Goal: Information Seeking & Learning: Learn about a topic

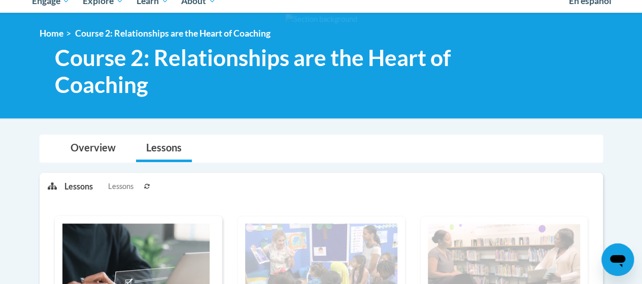
scroll to position [119, 0]
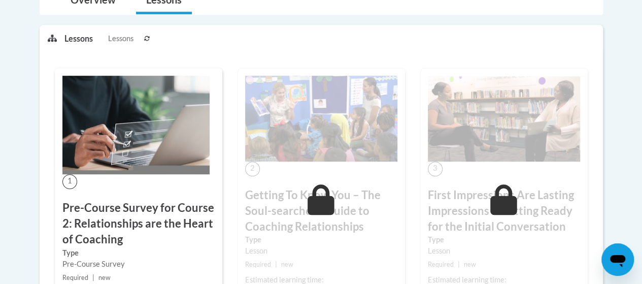
click at [104, 142] on img at bounding box center [135, 125] width 147 height 98
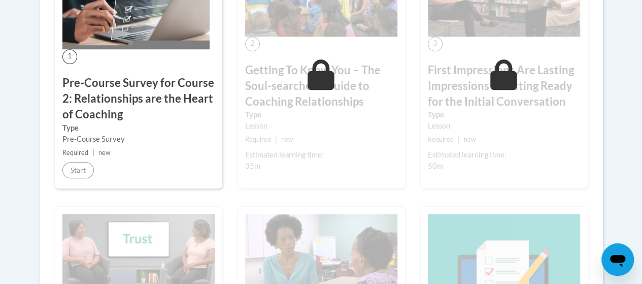
scroll to position [393, 0]
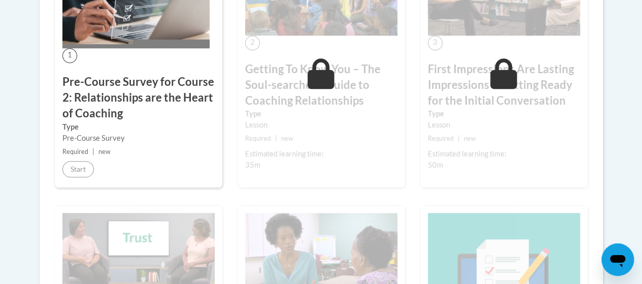
click at [71, 105] on h3 "Pre-Course Survey for Course 2: Relationships are the Heart of Coaching" at bounding box center [138, 97] width 152 height 47
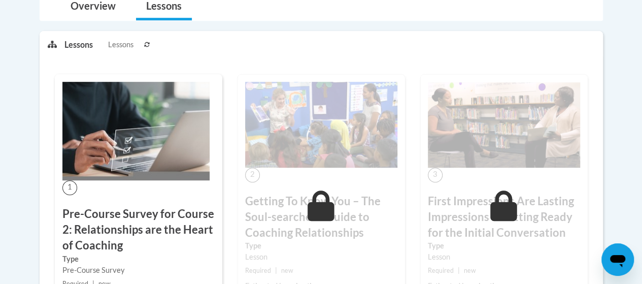
click at [264, 133] on img at bounding box center [321, 125] width 152 height 86
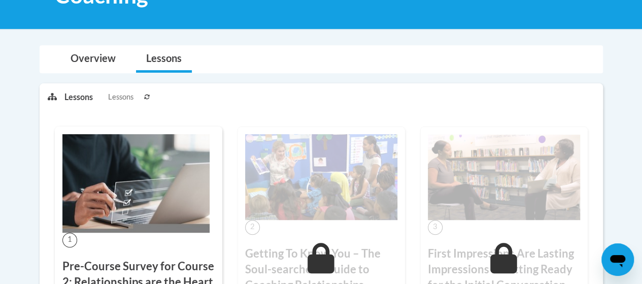
scroll to position [209, 0]
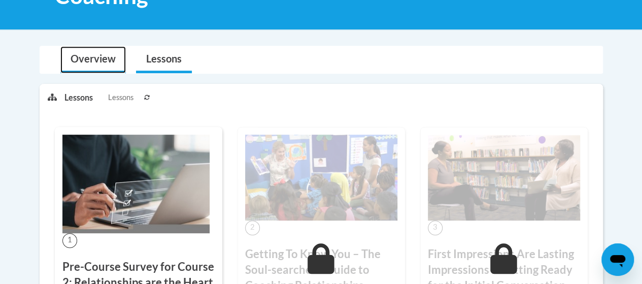
click at [98, 59] on link "Overview" at bounding box center [92, 59] width 65 height 27
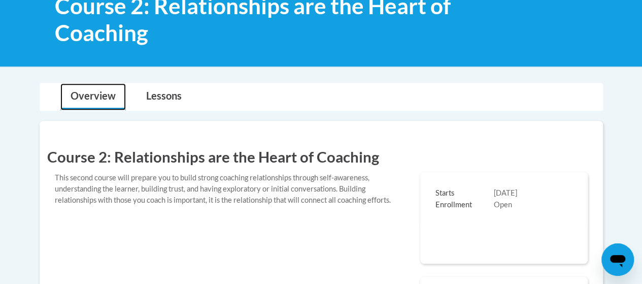
scroll to position [222, 0]
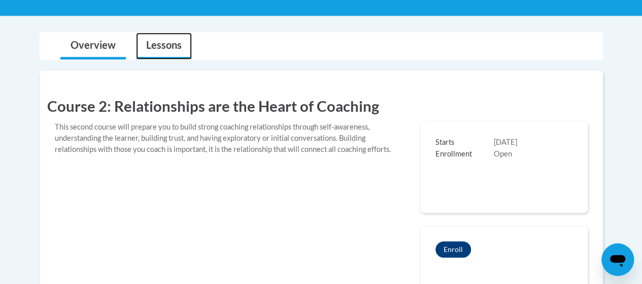
click at [156, 50] on link "Lessons" at bounding box center [164, 45] width 56 height 27
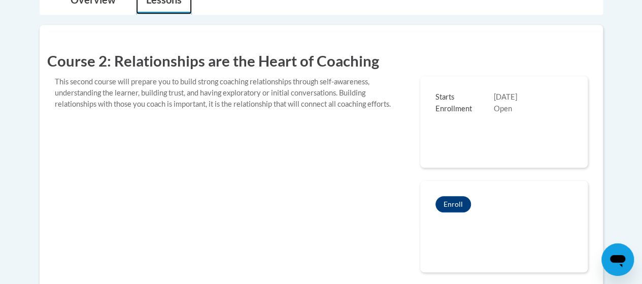
scroll to position [269, 0]
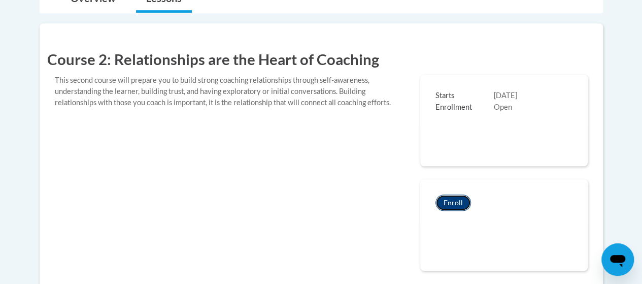
click at [452, 208] on button "Enroll" at bounding box center [453, 202] width 36 height 16
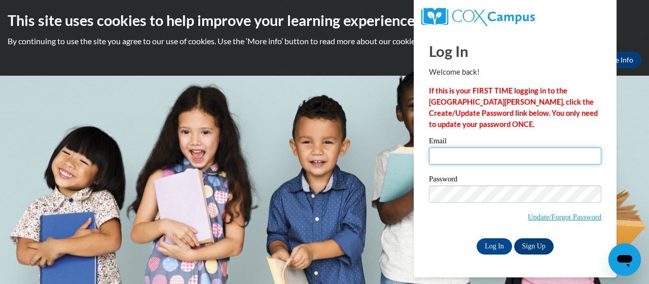
click at [478, 158] on input "Email" at bounding box center [515, 155] width 173 height 17
type input "lbwatt@mail.lipscomb.edu"
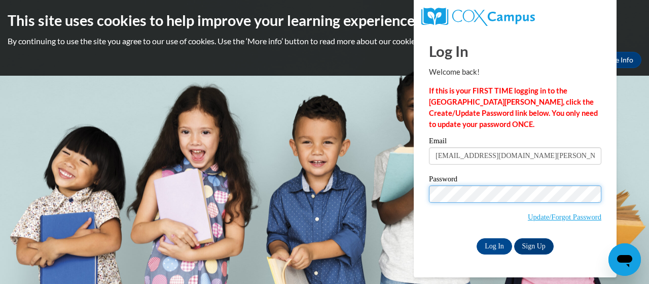
click at [477, 238] on input "Log In" at bounding box center [495, 246] width 36 height 16
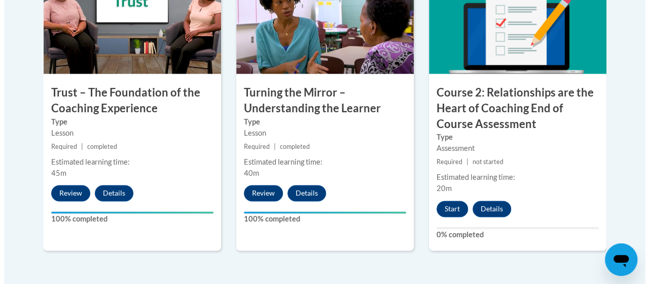
scroll to position [689, 0]
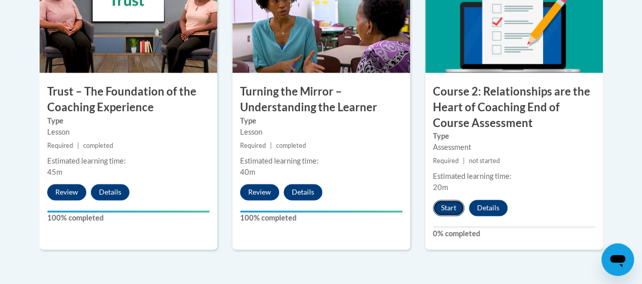
click at [446, 208] on button "Start" at bounding box center [448, 207] width 31 height 16
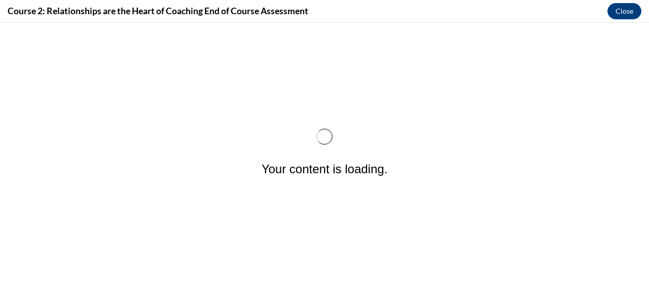
scroll to position [0, 0]
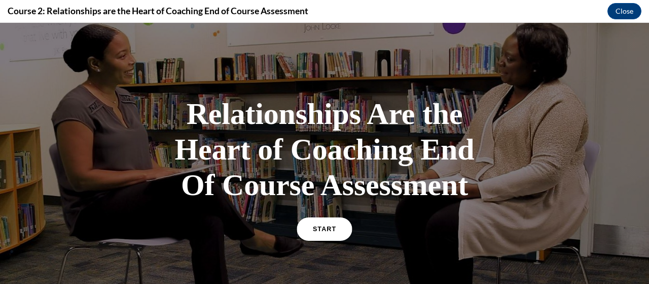
click at [324, 233] on span "START" at bounding box center [324, 229] width 23 height 8
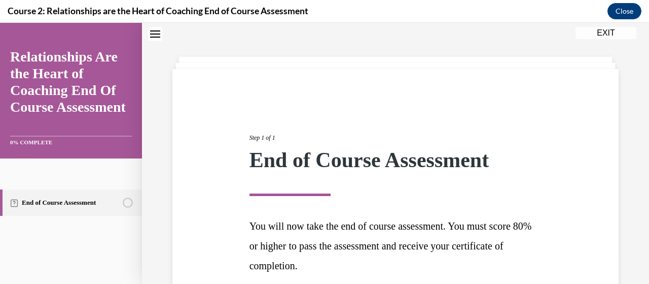
scroll to position [124, 0]
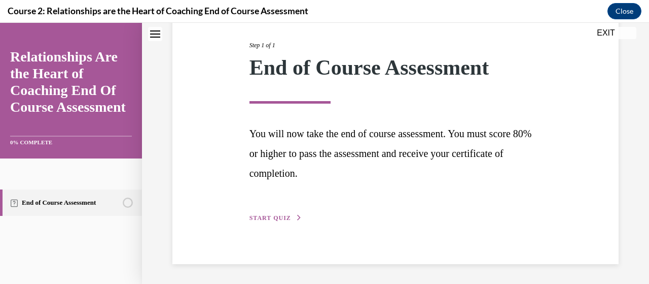
click at [269, 215] on span "START QUIZ" at bounding box center [271, 217] width 42 height 7
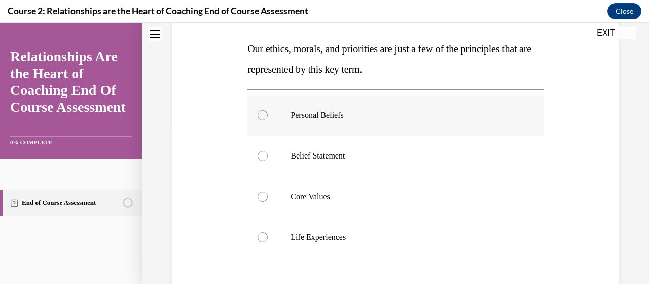
scroll to position [157, 0]
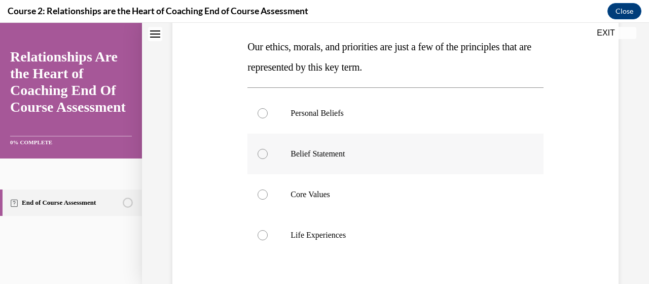
click at [260, 153] on div at bounding box center [263, 154] width 10 height 10
click at [260, 153] on input "Belief Statement" at bounding box center [263, 154] width 10 height 10
radio input "true"
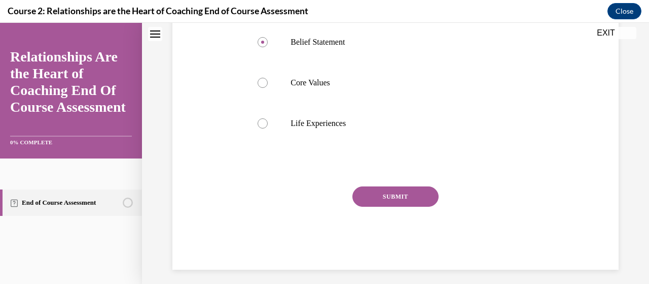
click at [378, 195] on button "SUBMIT" at bounding box center [396, 196] width 86 height 20
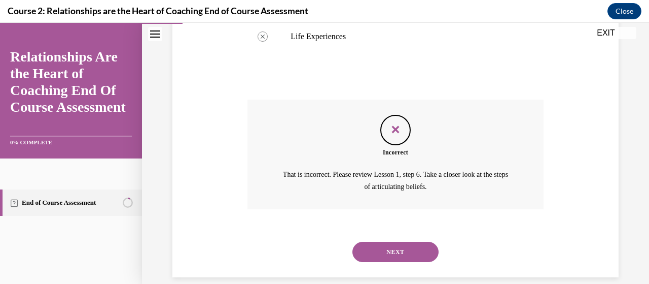
scroll to position [368, 0]
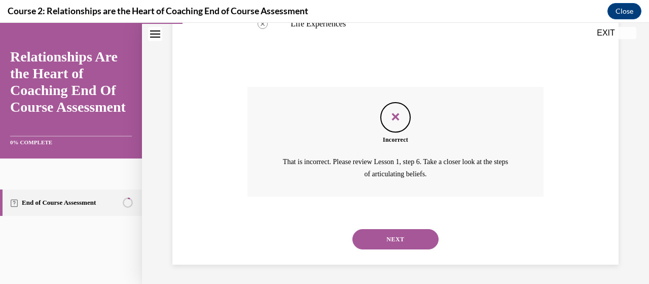
click at [378, 238] on button "NEXT" at bounding box center [396, 239] width 86 height 20
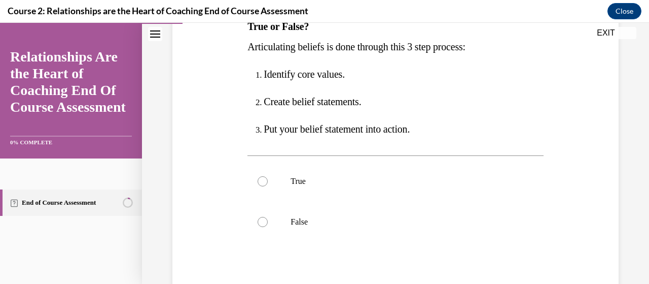
scroll to position [180, 0]
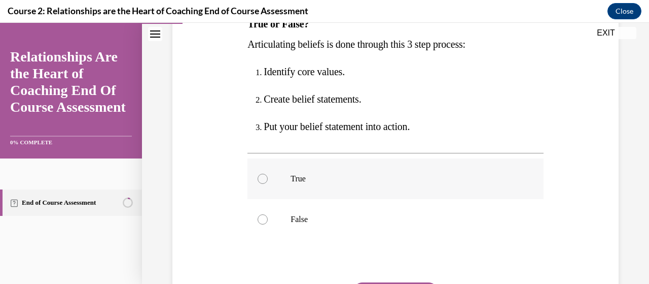
click at [265, 187] on label "True" at bounding box center [396, 178] width 296 height 41
click at [265, 184] on input "True" at bounding box center [263, 179] width 10 height 10
radio input "true"
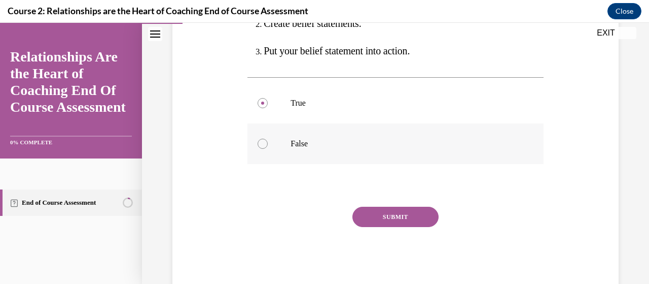
scroll to position [256, 0]
click at [402, 216] on button "SUBMIT" at bounding box center [396, 216] width 86 height 20
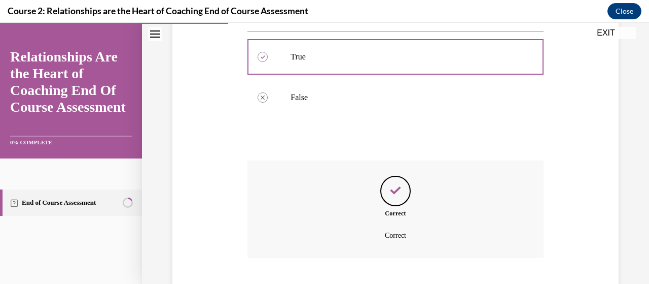
scroll to position [363, 0]
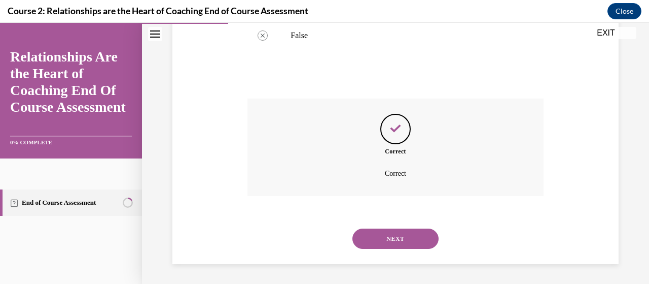
click at [383, 236] on button "NEXT" at bounding box center [396, 238] width 86 height 20
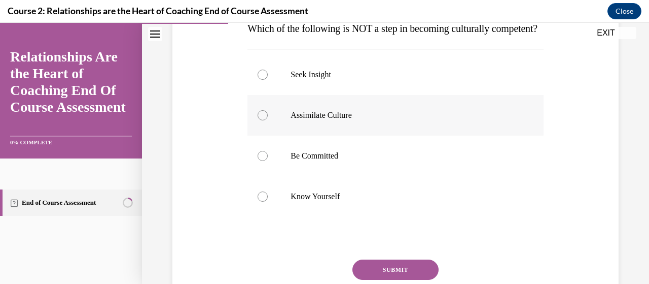
scroll to position [151, 0]
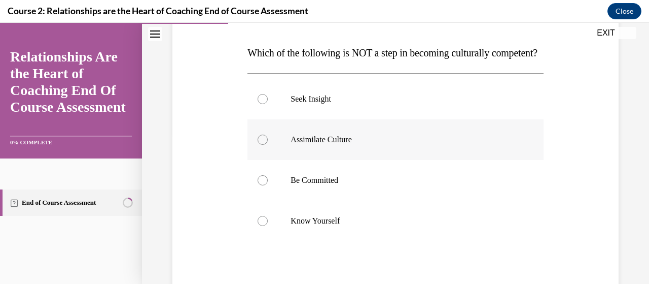
click at [263, 145] on div at bounding box center [263, 139] width 10 height 10
click at [263, 145] on input "Assimilate Culture" at bounding box center [263, 139] width 10 height 10
radio input "true"
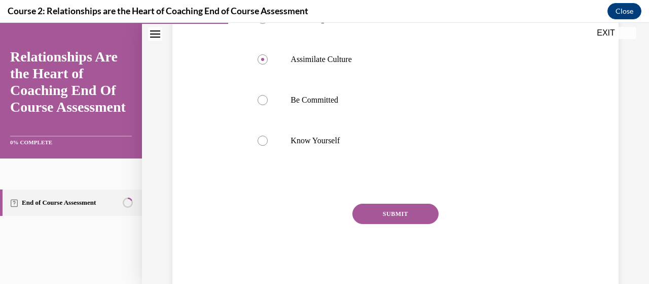
click at [373, 224] on button "SUBMIT" at bounding box center [396, 213] width 86 height 20
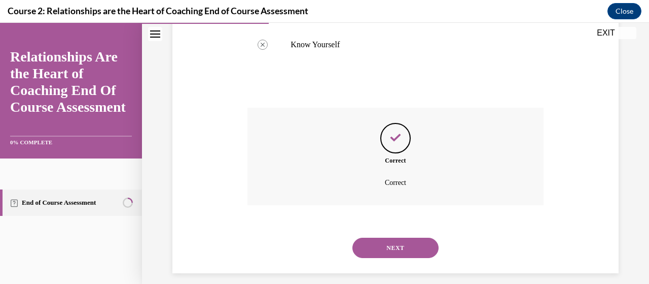
scroll to position [356, 0]
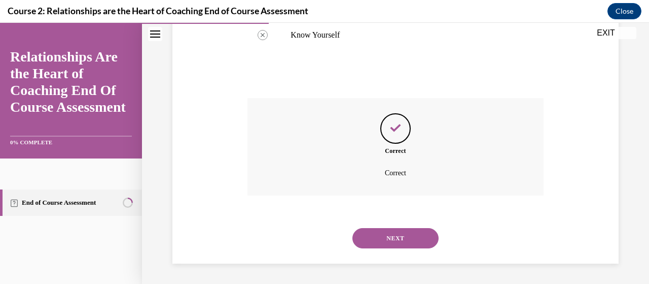
click at [381, 235] on button "NEXT" at bounding box center [396, 238] width 86 height 20
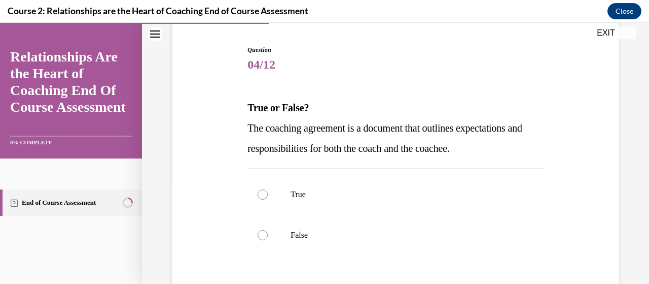
scroll to position [96, 0]
click at [259, 197] on div at bounding box center [263, 194] width 10 height 10
click at [259, 197] on input "True" at bounding box center [263, 194] width 10 height 10
radio input "true"
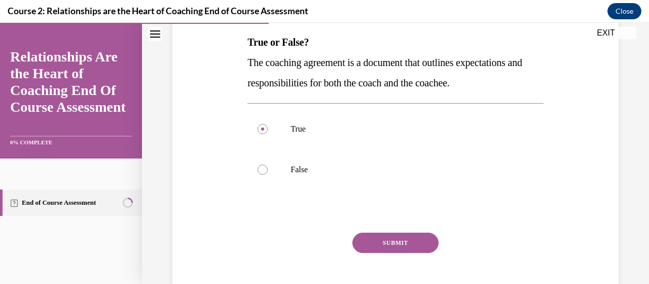
click at [398, 250] on button "SUBMIT" at bounding box center [396, 242] width 86 height 20
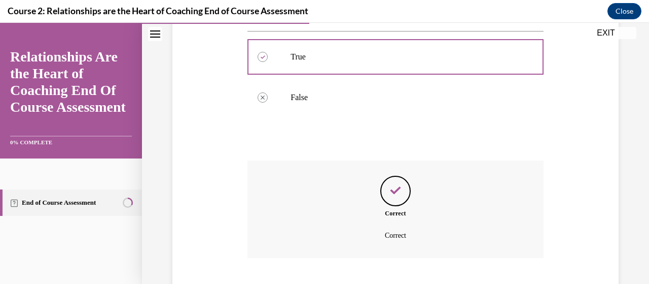
scroll to position [295, 0]
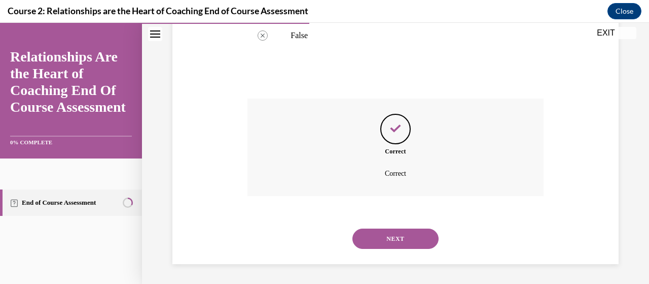
click at [389, 233] on button "NEXT" at bounding box center [396, 238] width 86 height 20
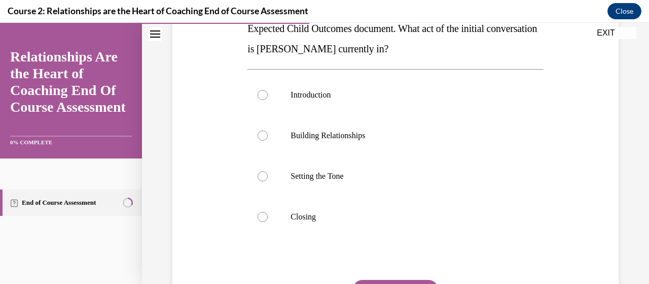
scroll to position [216, 0]
click at [261, 175] on div at bounding box center [263, 175] width 10 height 10
click at [261, 175] on input "Setting the Tone" at bounding box center [263, 175] width 10 height 10
radio input "true"
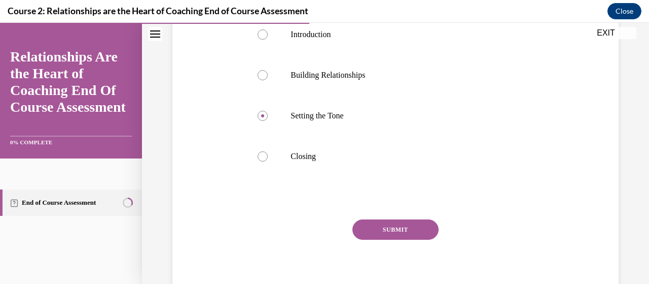
click at [394, 231] on button "SUBMIT" at bounding box center [396, 229] width 86 height 20
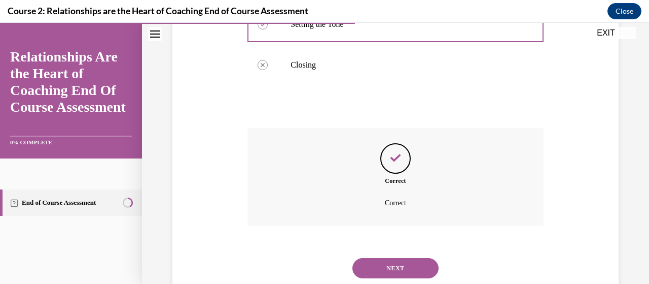
scroll to position [397, 0]
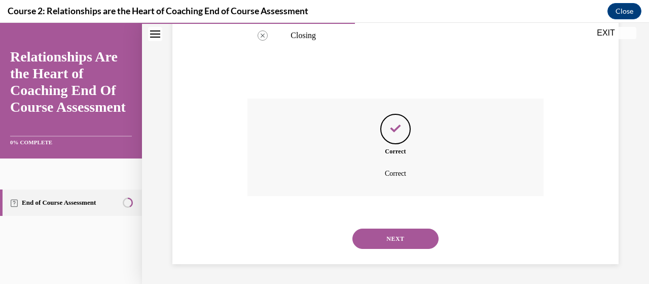
click at [393, 242] on button "NEXT" at bounding box center [396, 238] width 86 height 20
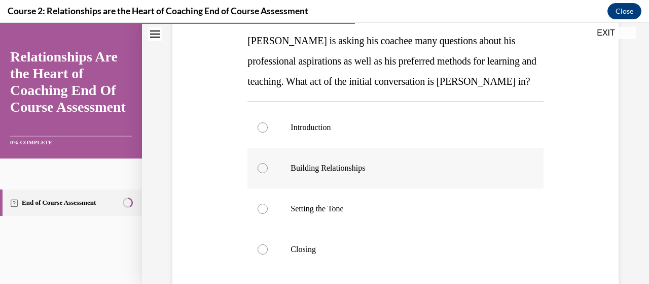
scroll to position [163, 0]
click at [258, 173] on div at bounding box center [263, 167] width 10 height 10
click at [258, 173] on input "Building Relationships" at bounding box center [263, 167] width 10 height 10
radio input "true"
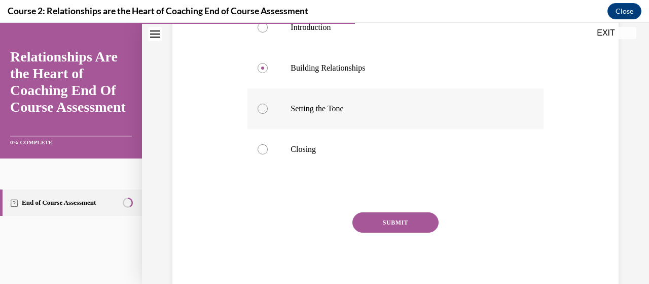
scroll to position [271, 0]
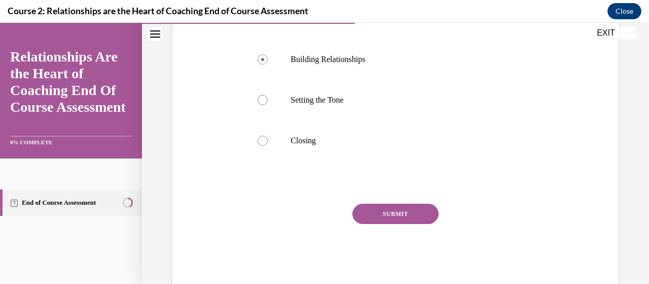
click at [385, 224] on button "SUBMIT" at bounding box center [396, 213] width 86 height 20
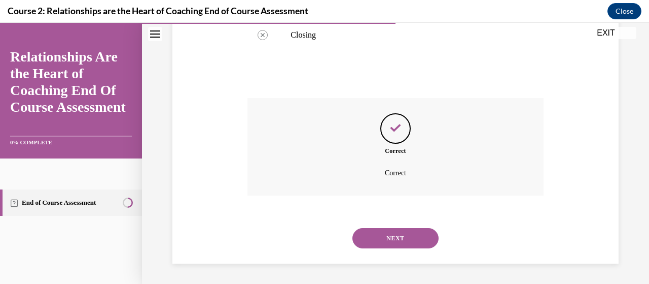
scroll to position [397, 0]
click at [390, 235] on button "NEXT" at bounding box center [396, 238] width 86 height 20
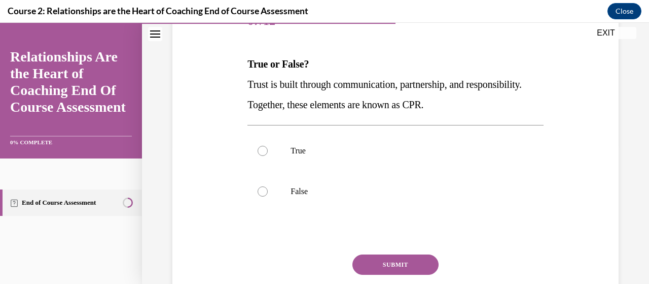
scroll to position [140, 0]
click at [264, 149] on div at bounding box center [263, 150] width 10 height 10
click at [264, 149] on input "True" at bounding box center [263, 150] width 10 height 10
radio input "true"
click at [381, 257] on button "SUBMIT" at bounding box center [396, 264] width 86 height 20
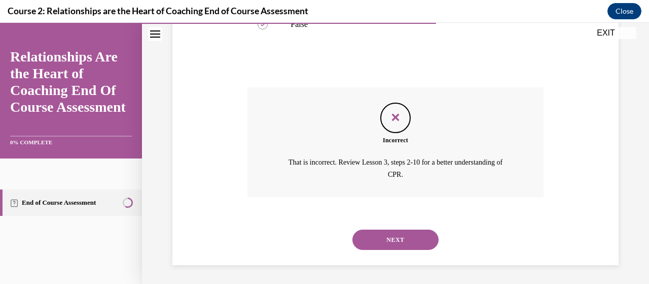
scroll to position [307, 0]
click at [391, 234] on button "NEXT" at bounding box center [396, 239] width 86 height 20
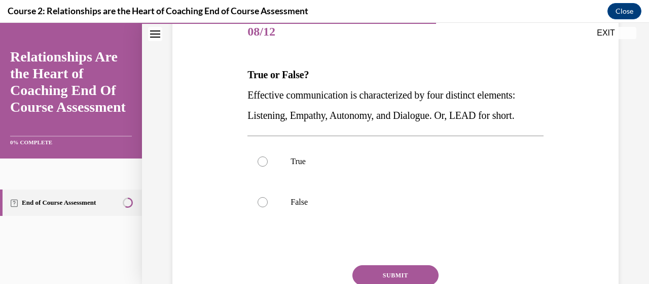
scroll to position [130, 0]
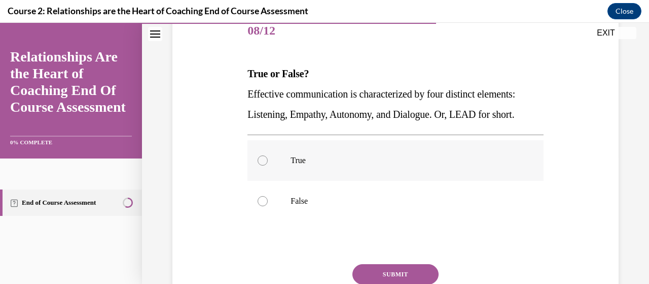
click at [259, 159] on div at bounding box center [263, 160] width 10 height 10
click at [259, 159] on input "True" at bounding box center [263, 160] width 10 height 10
radio input "true"
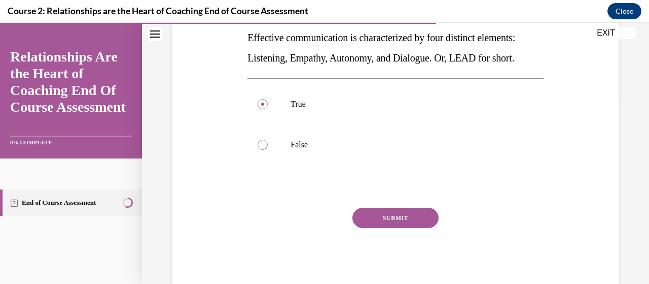
click at [400, 216] on button "SUBMIT" at bounding box center [396, 218] width 86 height 20
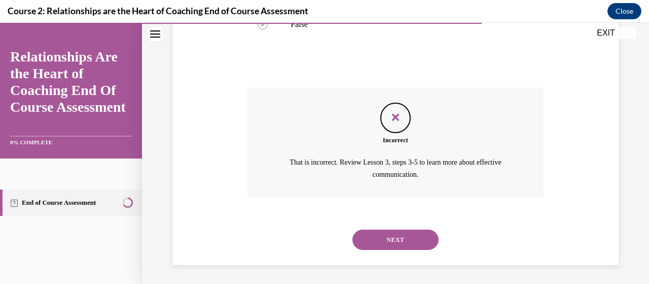
scroll to position [307, 0]
click at [399, 239] on button "NEXT" at bounding box center [396, 239] width 86 height 20
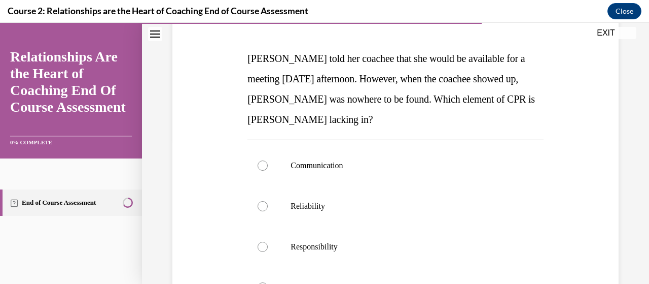
scroll to position [147, 0]
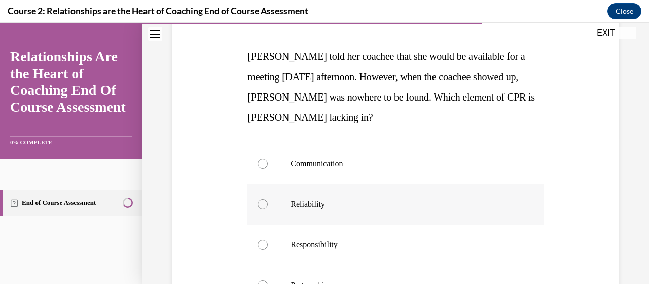
click at [263, 208] on div at bounding box center [263, 204] width 10 height 10
click at [263, 208] on input "Reliability" at bounding box center [263, 204] width 10 height 10
radio input "true"
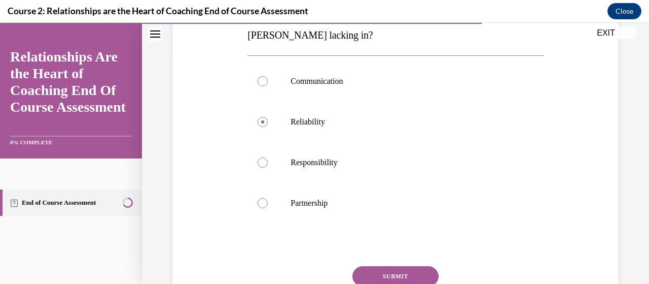
click at [380, 270] on button "SUBMIT" at bounding box center [396, 276] width 86 height 20
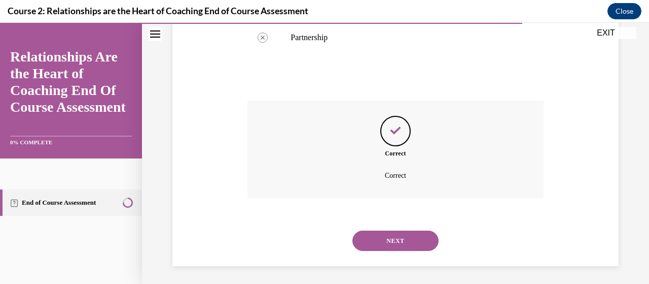
scroll to position [397, 0]
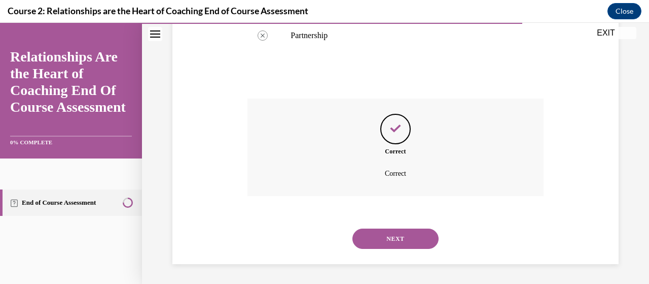
click at [407, 239] on button "NEXT" at bounding box center [396, 238] width 86 height 20
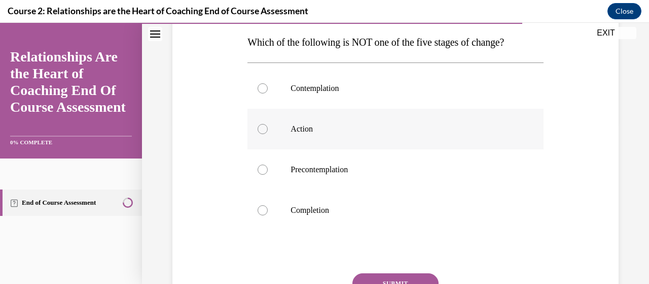
scroll to position [165, 0]
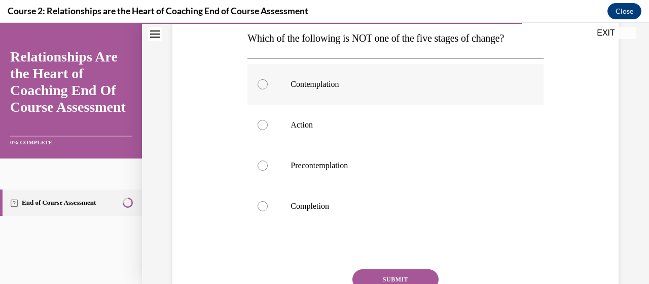
click at [259, 86] on div at bounding box center [263, 84] width 10 height 10
click at [259, 86] on input "Contemplation" at bounding box center [263, 84] width 10 height 10
radio input "true"
click at [262, 161] on div at bounding box center [263, 165] width 10 height 10
click at [262, 161] on input "Precontemplation" at bounding box center [263, 165] width 10 height 10
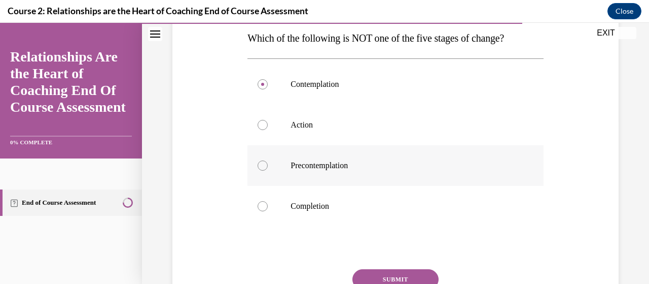
radio input "true"
click at [372, 280] on button "SUBMIT" at bounding box center [396, 279] width 86 height 20
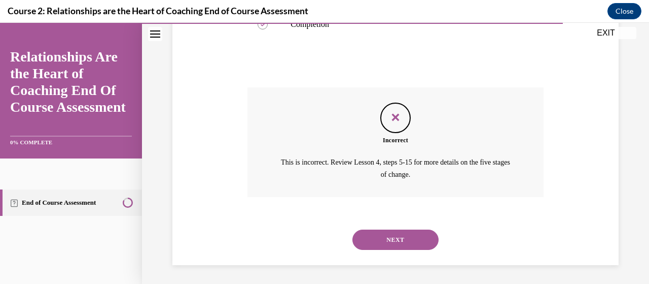
scroll to position [348, 0]
click at [402, 239] on button "NEXT" at bounding box center [396, 239] width 86 height 20
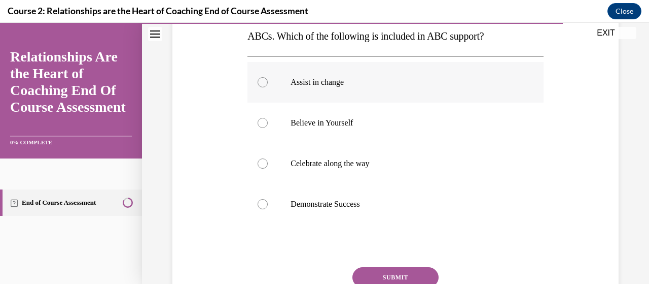
scroll to position [189, 0]
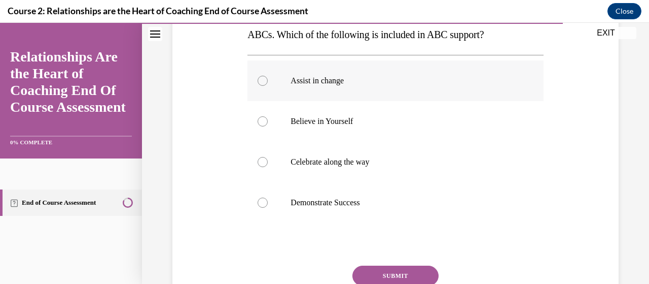
click at [259, 81] on div at bounding box center [263, 81] width 10 height 10
click at [259, 81] on input "Assist in change" at bounding box center [263, 81] width 10 height 10
radio input "true"
click at [397, 272] on button "SUBMIT" at bounding box center [396, 275] width 86 height 20
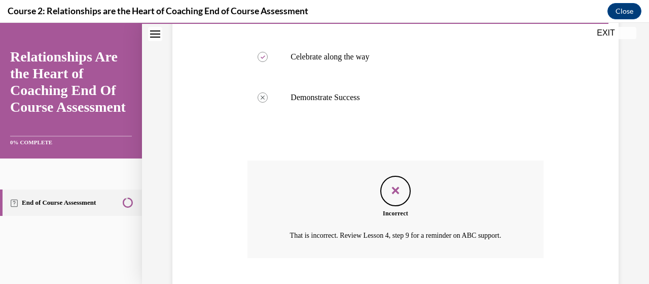
scroll to position [356, 0]
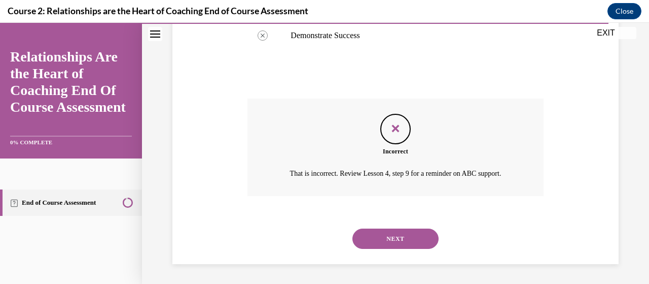
click at [393, 235] on button "NEXT" at bounding box center [396, 238] width 86 height 20
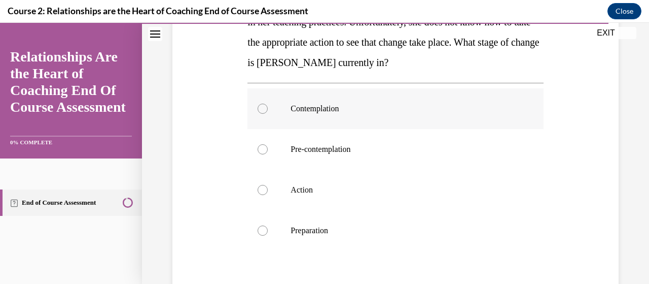
scroll to position [202, 0]
click at [263, 228] on div at bounding box center [263, 230] width 10 height 10
click at [263, 228] on input "Preparation" at bounding box center [263, 230] width 10 height 10
radio input "true"
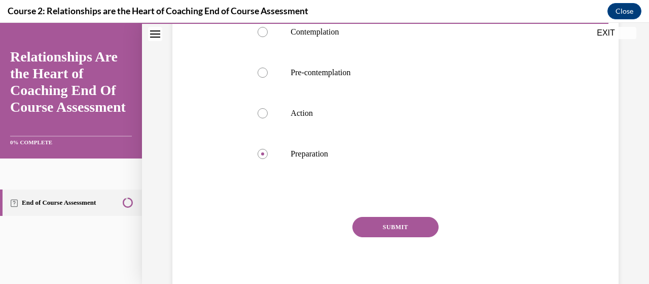
click at [377, 228] on button "SUBMIT" at bounding box center [396, 227] width 86 height 20
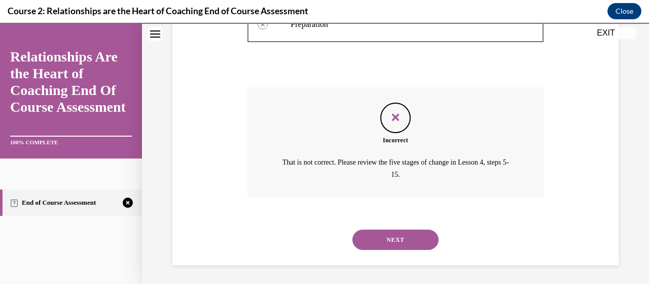
scroll to position [408, 0]
click at [380, 239] on button "NEXT" at bounding box center [396, 239] width 86 height 20
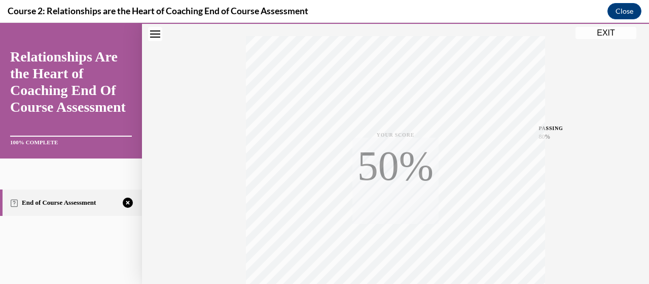
scroll to position [259, 0]
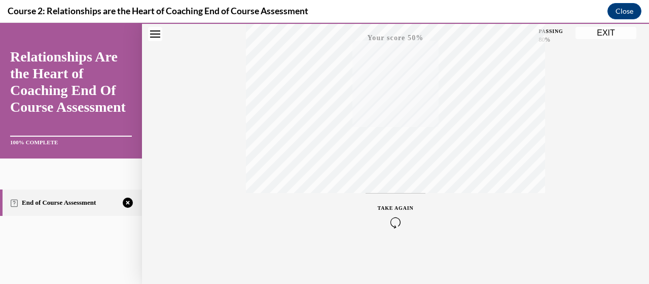
click at [390, 217] on icon "button" at bounding box center [396, 222] width 36 height 11
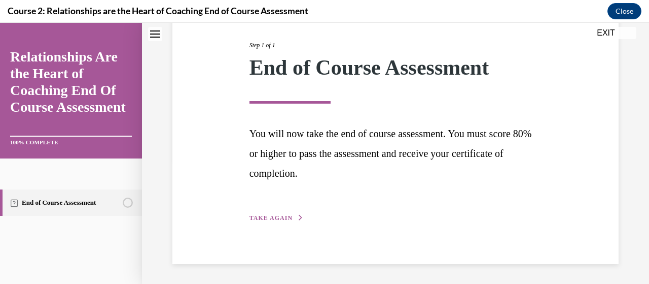
click at [262, 215] on span "TAKE AGAIN" at bounding box center [271, 217] width 43 height 7
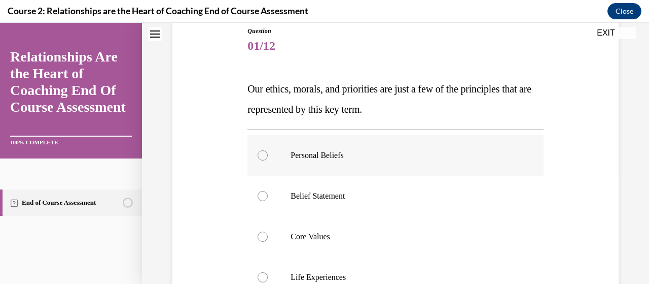
scroll to position [114, 0]
click at [261, 161] on label "Personal Beliefs" at bounding box center [396, 155] width 296 height 41
click at [261, 161] on input "Personal Beliefs" at bounding box center [263, 156] width 10 height 10
radio input "true"
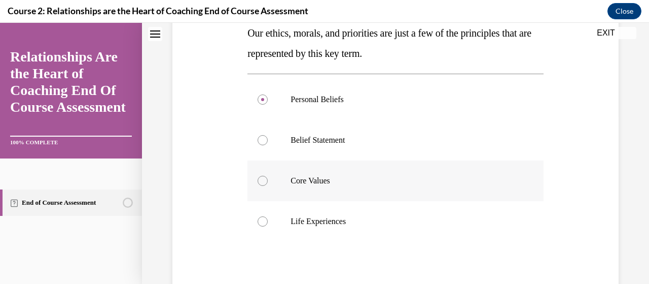
scroll to position [178, 0]
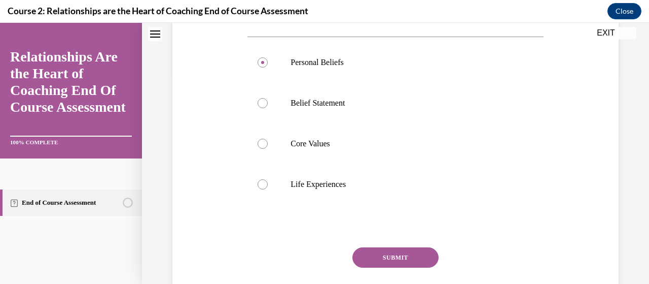
click at [392, 255] on button "SUBMIT" at bounding box center [396, 257] width 86 height 20
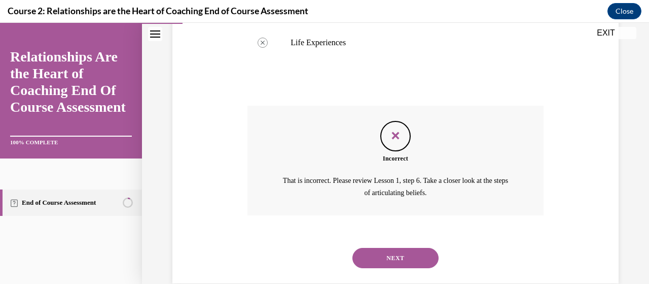
scroll to position [368, 0]
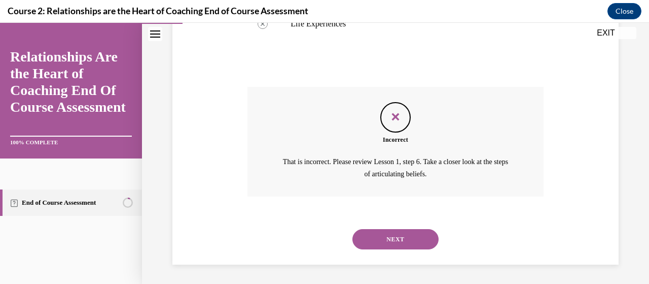
click at [389, 236] on button "NEXT" at bounding box center [396, 239] width 86 height 20
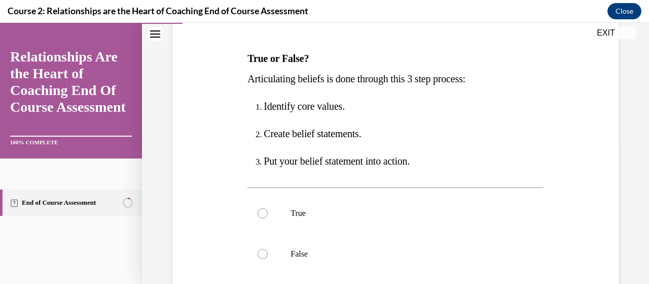
scroll to position [147, 0]
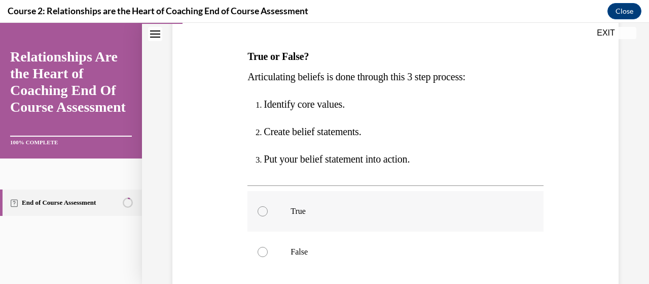
click at [260, 211] on div at bounding box center [263, 211] width 10 height 10
click at [260, 211] on input "True" at bounding box center [263, 211] width 10 height 10
radio input "true"
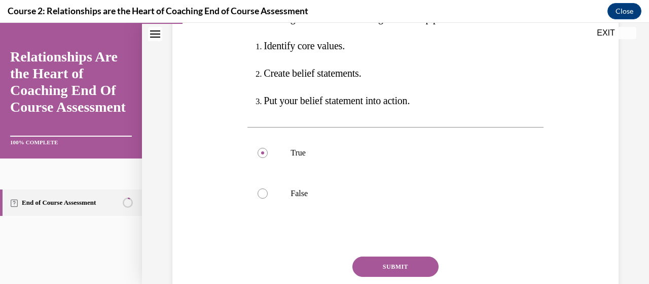
click at [384, 264] on button "SUBMIT" at bounding box center [396, 266] width 86 height 20
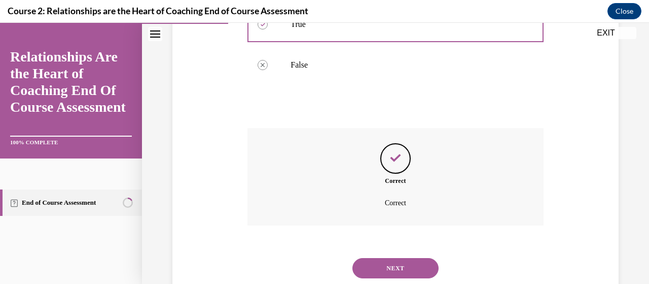
scroll to position [363, 0]
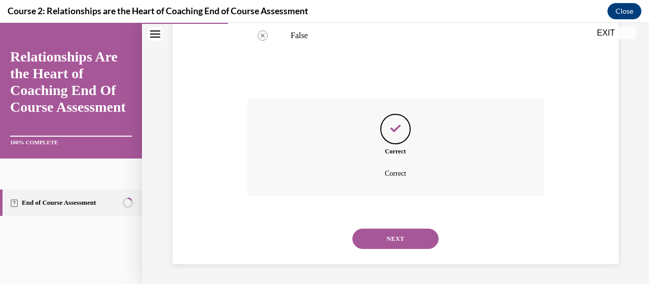
click at [390, 241] on button "NEXT" at bounding box center [396, 238] width 86 height 20
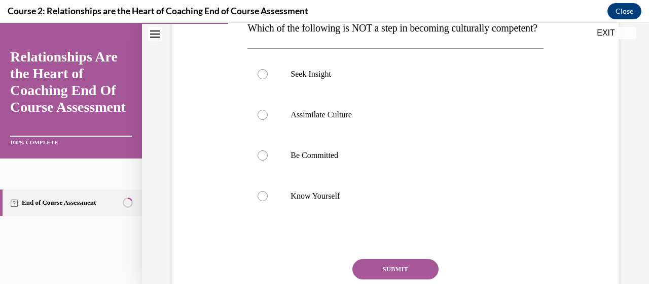
scroll to position [176, 0]
click at [262, 119] on div at bounding box center [263, 114] width 10 height 10
click at [262, 119] on input "Assimilate Culture" at bounding box center [263, 114] width 10 height 10
radio input "true"
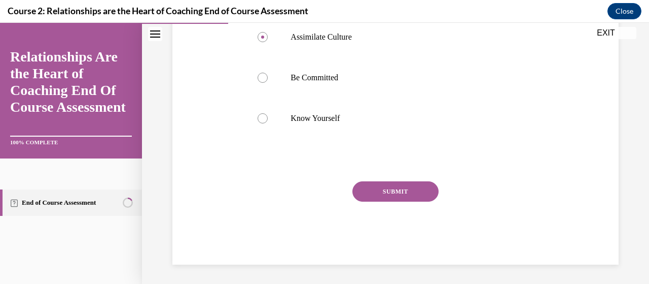
click at [401, 201] on button "SUBMIT" at bounding box center [396, 191] width 86 height 20
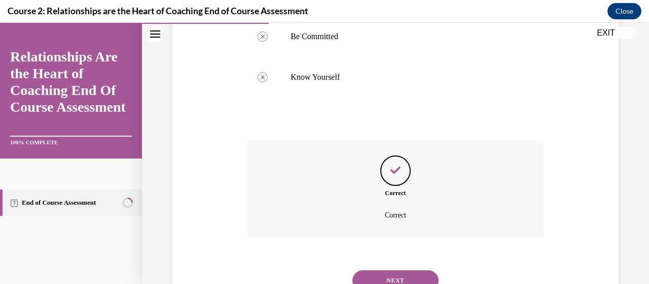
scroll to position [356, 0]
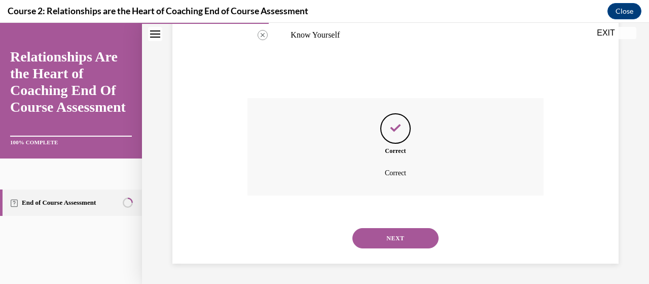
click at [397, 241] on button "NEXT" at bounding box center [396, 238] width 86 height 20
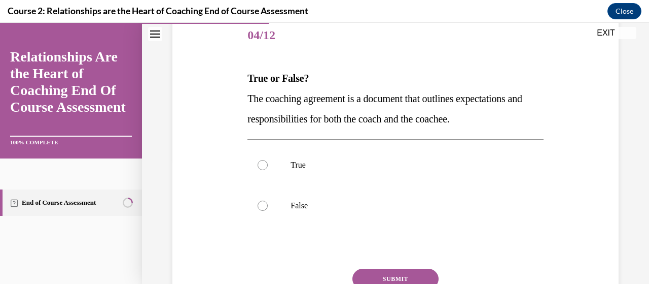
scroll to position [126, 0]
click at [260, 167] on div at bounding box center [263, 164] width 10 height 10
click at [260, 167] on input "True" at bounding box center [263, 164] width 10 height 10
radio input "true"
click at [376, 272] on button "SUBMIT" at bounding box center [396, 278] width 86 height 20
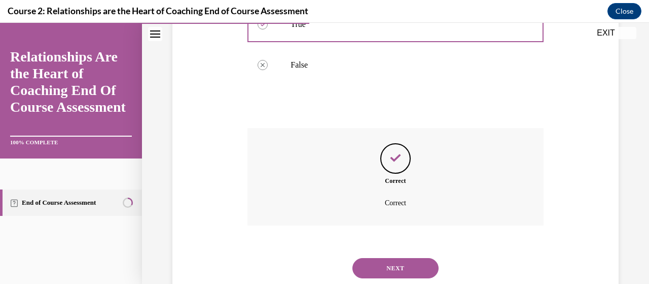
scroll to position [295, 0]
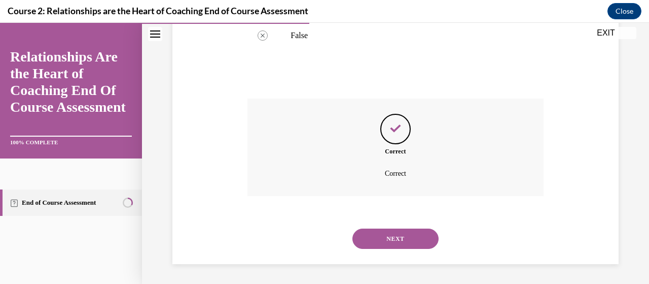
click at [394, 237] on button "NEXT" at bounding box center [396, 238] width 86 height 20
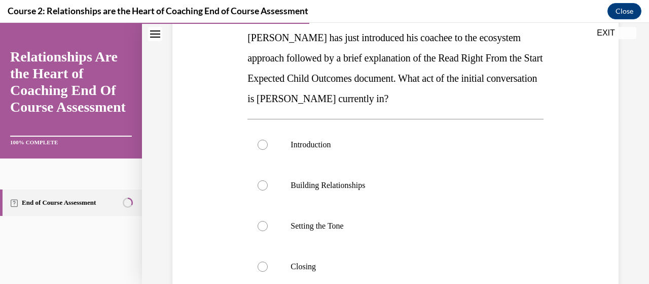
scroll to position [173, 0]
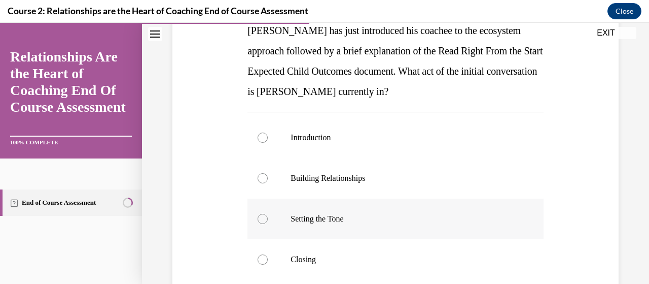
click at [259, 219] on div at bounding box center [263, 219] width 10 height 10
click at [259, 219] on input "Setting the Tone" at bounding box center [263, 219] width 10 height 10
radio input "true"
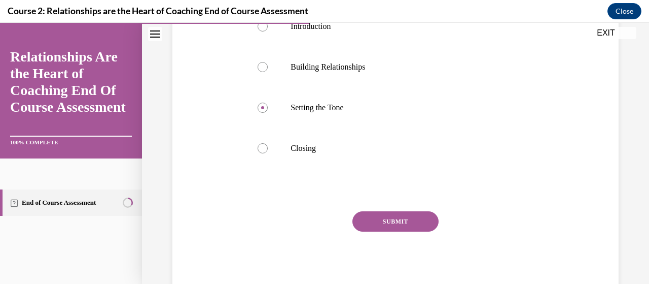
click at [388, 220] on button "SUBMIT" at bounding box center [396, 221] width 86 height 20
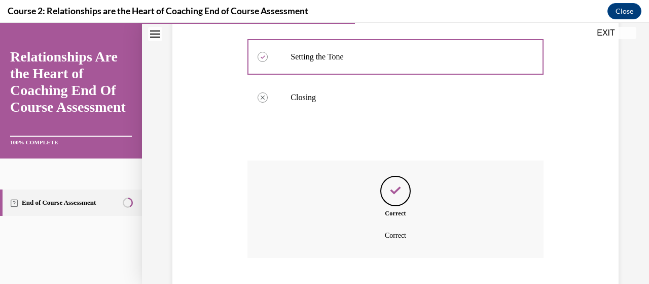
scroll to position [397, 0]
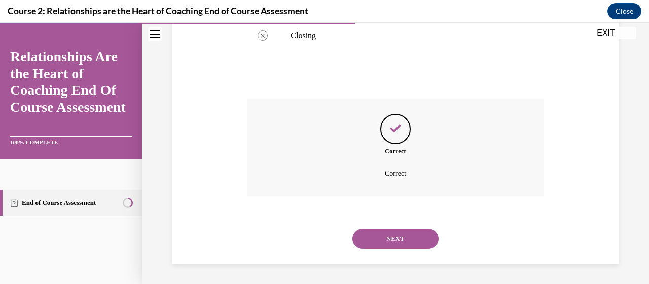
click at [389, 240] on button "NEXT" at bounding box center [396, 238] width 86 height 20
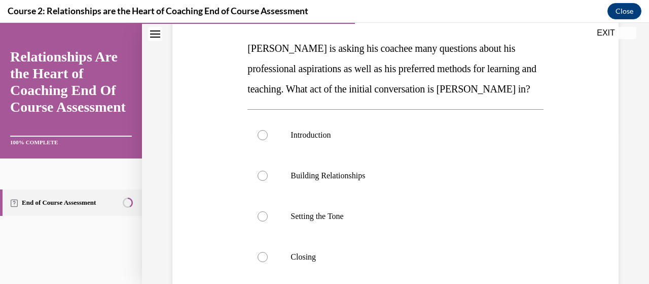
scroll to position [163, 0]
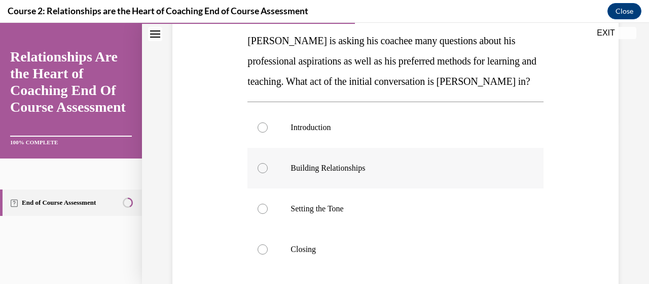
click at [260, 173] on div at bounding box center [263, 168] width 10 height 10
click at [260, 173] on input "Building Relationships" at bounding box center [263, 168] width 10 height 10
radio input "true"
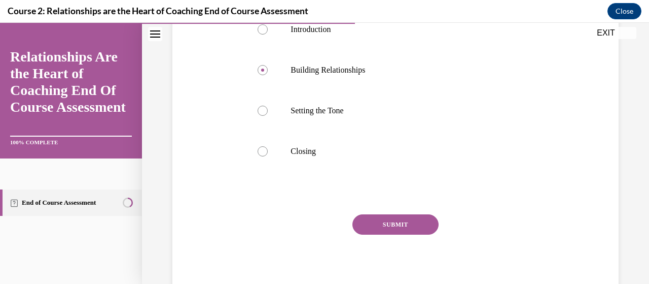
click at [404, 234] on button "SUBMIT" at bounding box center [396, 224] width 86 height 20
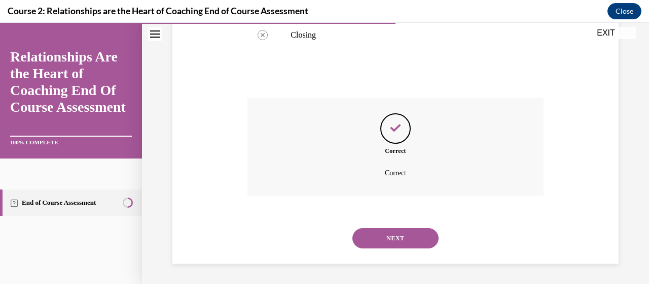
scroll to position [397, 0]
click at [387, 232] on button "NEXT" at bounding box center [396, 238] width 86 height 20
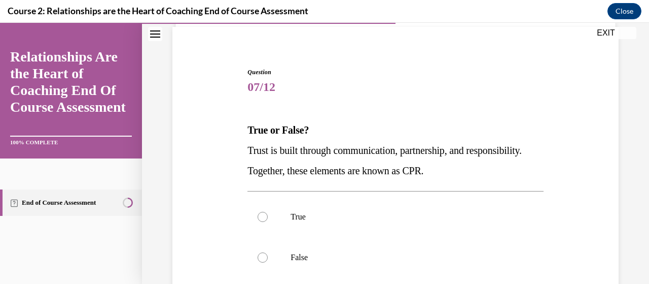
scroll to position [76, 0]
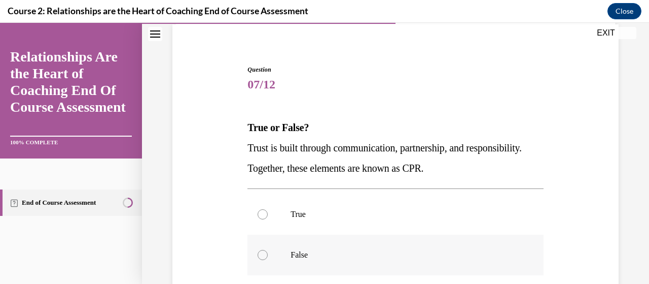
click at [263, 255] on div at bounding box center [263, 255] width 10 height 10
click at [263, 255] on input "False" at bounding box center [263, 255] width 10 height 10
radio input "true"
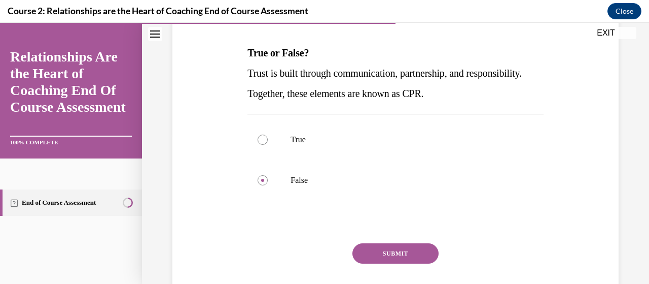
click at [394, 252] on button "SUBMIT" at bounding box center [396, 253] width 86 height 20
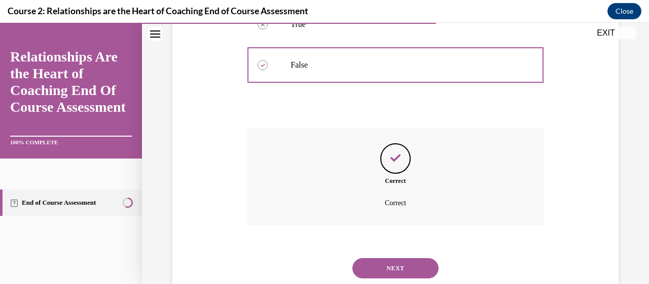
scroll to position [295, 0]
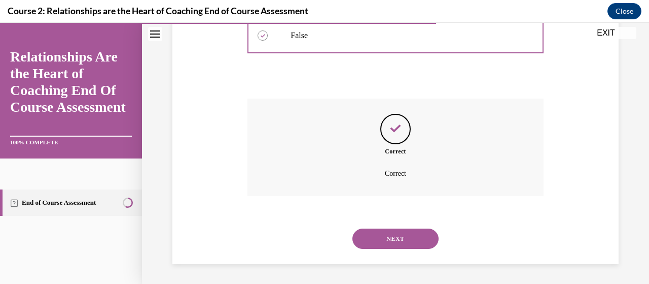
click at [400, 238] on button "NEXT" at bounding box center [396, 238] width 86 height 20
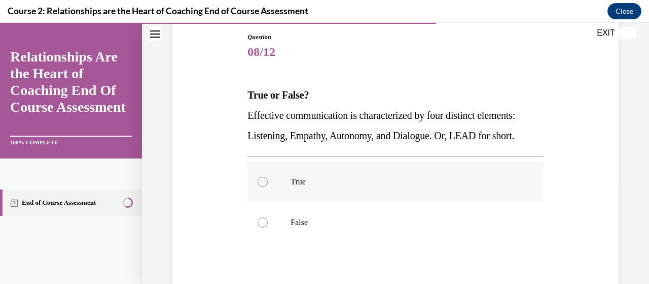
scroll to position [109, 0]
click at [262, 183] on div at bounding box center [263, 181] width 10 height 10
click at [262, 183] on input "True" at bounding box center [263, 181] width 10 height 10
radio input "true"
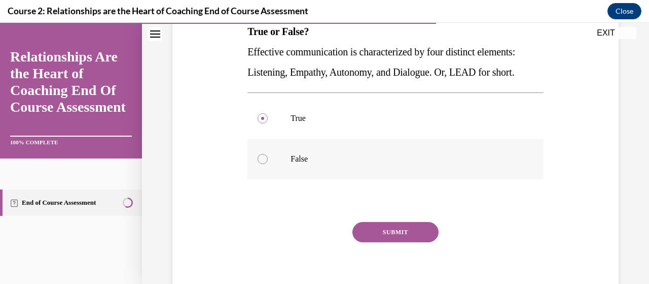
scroll to position [175, 0]
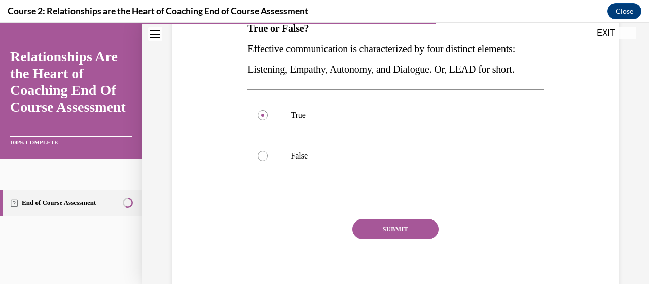
click at [381, 228] on button "SUBMIT" at bounding box center [396, 229] width 86 height 20
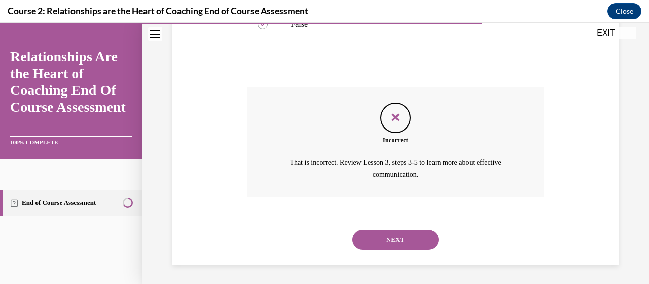
scroll to position [307, 0]
click at [383, 243] on button "NEXT" at bounding box center [396, 239] width 86 height 20
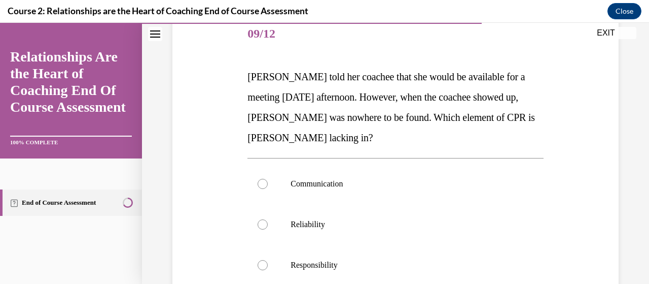
scroll to position [134, 0]
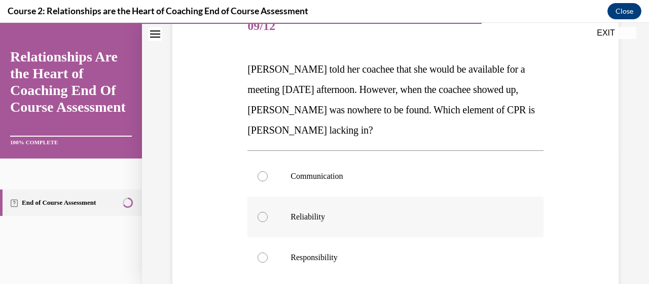
click at [262, 216] on div at bounding box center [263, 217] width 10 height 10
click at [262, 216] on input "Reliability" at bounding box center [263, 217] width 10 height 10
radio input "true"
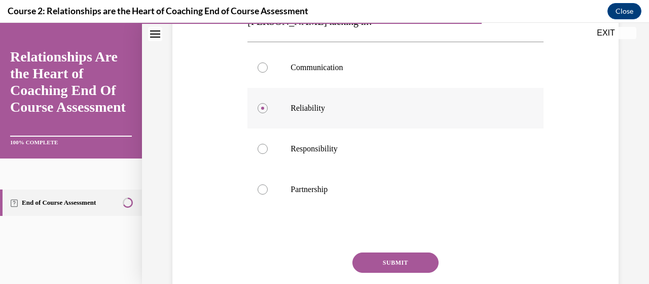
scroll to position [246, 0]
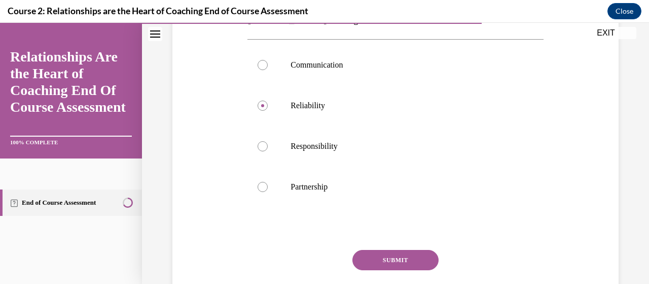
click at [379, 255] on button "SUBMIT" at bounding box center [396, 260] width 86 height 20
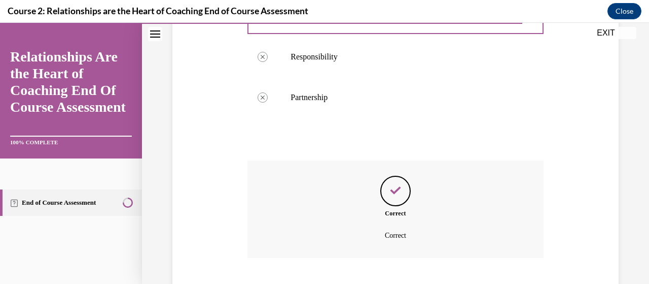
scroll to position [397, 0]
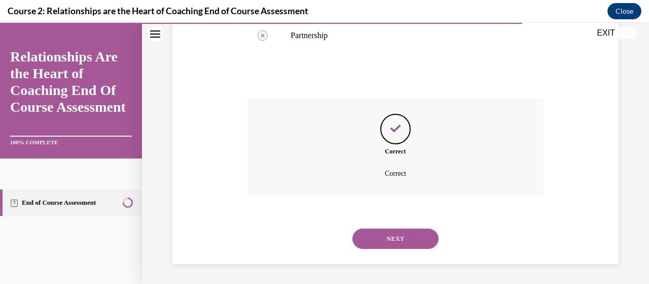
click at [386, 231] on button "NEXT" at bounding box center [396, 238] width 86 height 20
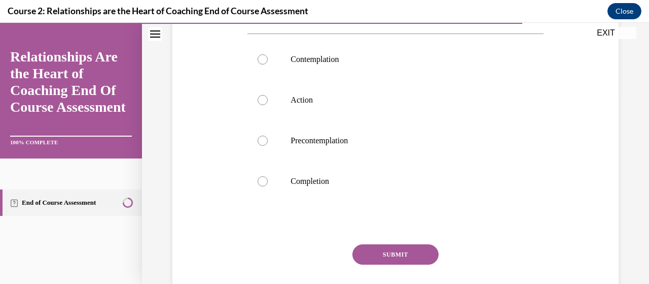
scroll to position [191, 0]
click at [261, 181] on div at bounding box center [263, 181] width 10 height 10
click at [261, 181] on input "Completion" at bounding box center [263, 181] width 10 height 10
radio input "true"
click at [381, 251] on button "SUBMIT" at bounding box center [396, 254] width 86 height 20
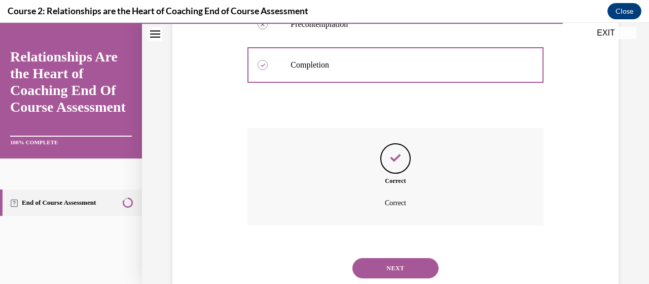
scroll to position [336, 0]
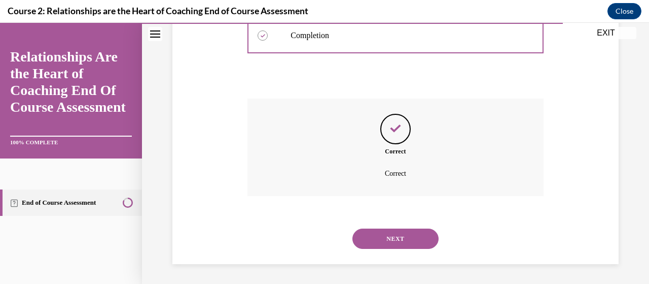
click at [398, 237] on button "NEXT" at bounding box center [396, 238] width 86 height 20
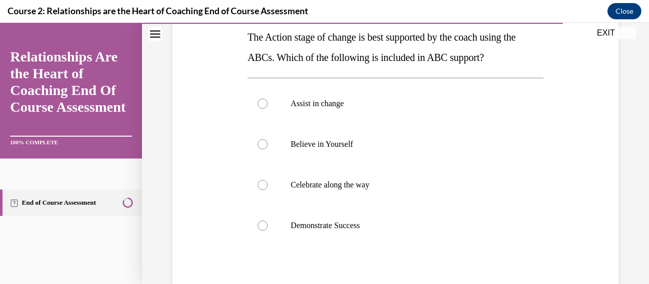
scroll to position [145, 0]
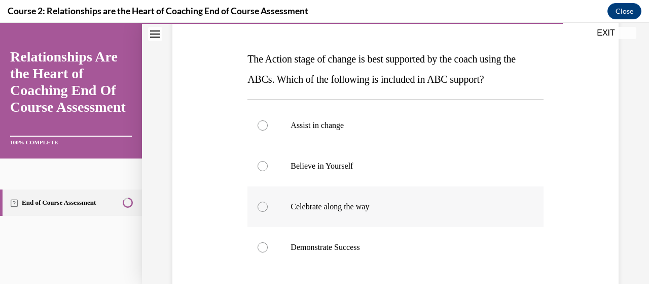
click at [256, 203] on label "Celebrate along the way" at bounding box center [396, 206] width 296 height 41
click at [258, 203] on input "Celebrate along the way" at bounding box center [263, 206] width 10 height 10
radio input "true"
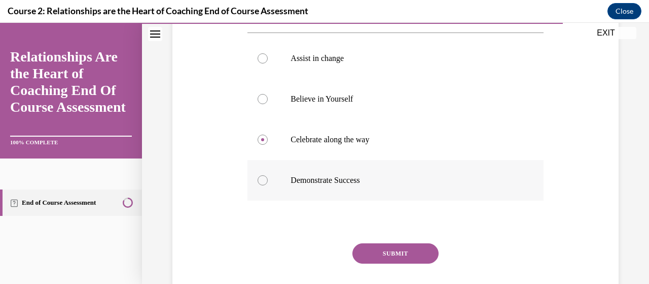
scroll to position [217, 0]
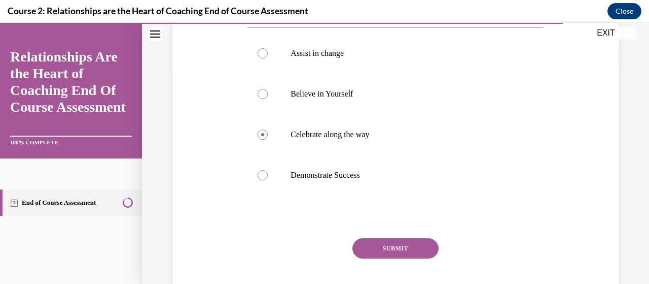
click at [393, 249] on button "SUBMIT" at bounding box center [396, 248] width 86 height 20
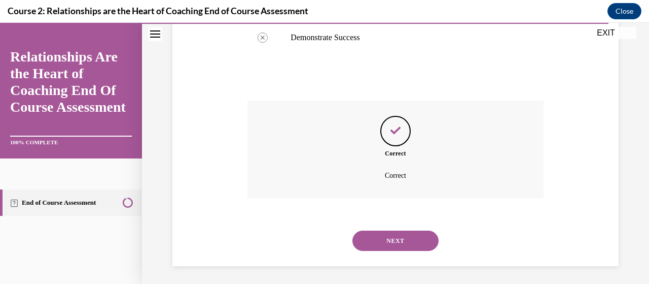
scroll to position [356, 0]
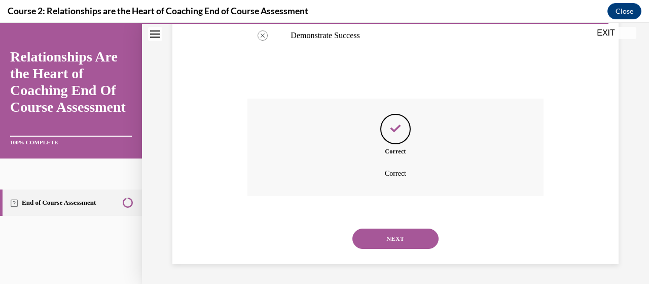
click at [396, 239] on button "NEXT" at bounding box center [396, 238] width 86 height 20
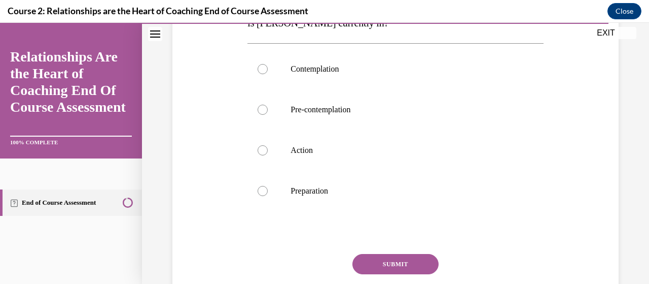
scroll to position [242, 0]
click at [261, 189] on div at bounding box center [263, 190] width 10 height 10
click at [261, 189] on input "Preparation" at bounding box center [263, 190] width 10 height 10
radio input "true"
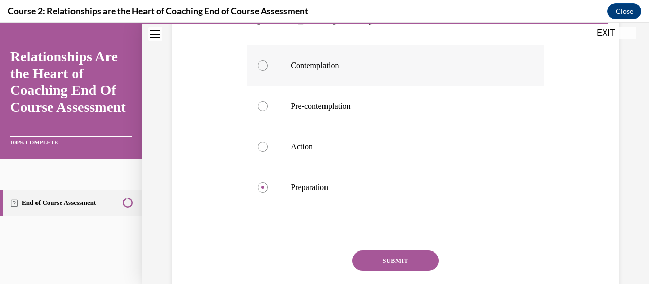
scroll to position [246, 0]
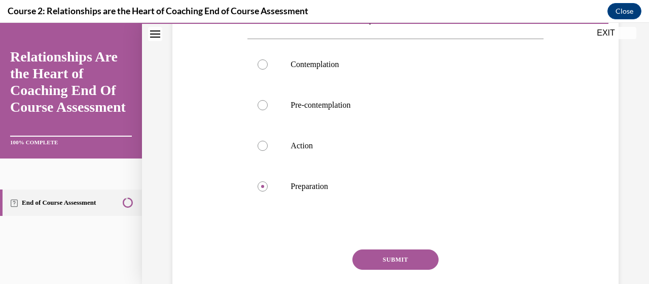
click at [419, 257] on button "SUBMIT" at bounding box center [396, 259] width 86 height 20
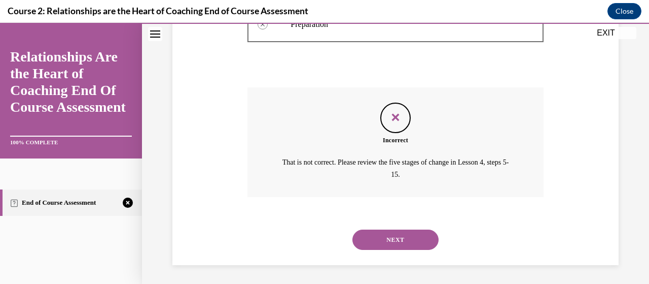
scroll to position [408, 0]
click at [374, 232] on button "NEXT" at bounding box center [396, 239] width 86 height 20
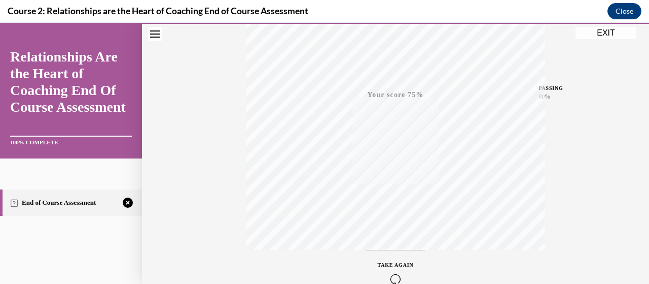
scroll to position [259, 0]
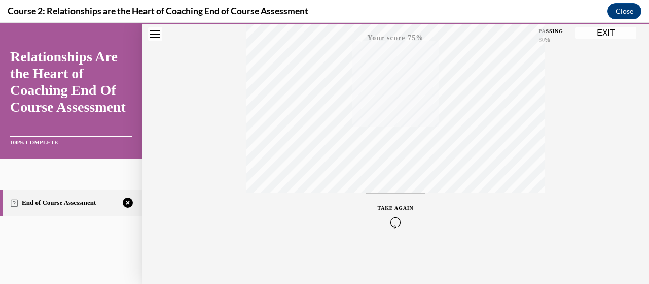
click at [395, 217] on icon "button" at bounding box center [396, 222] width 36 height 11
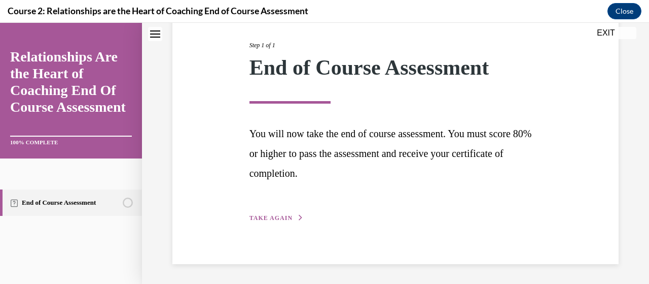
click at [272, 221] on span "TAKE AGAIN" at bounding box center [271, 217] width 43 height 7
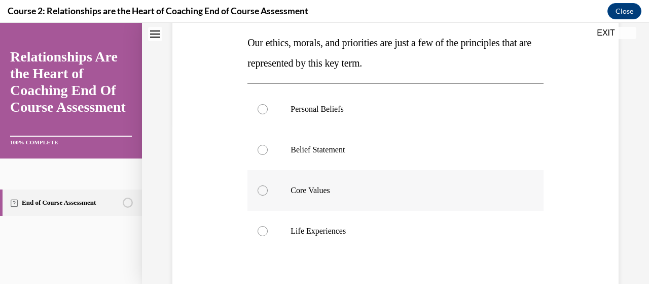
scroll to position [161, 0]
click at [263, 190] on div at bounding box center [263, 190] width 10 height 10
click at [263, 190] on input "Core Values" at bounding box center [263, 190] width 10 height 10
radio input "true"
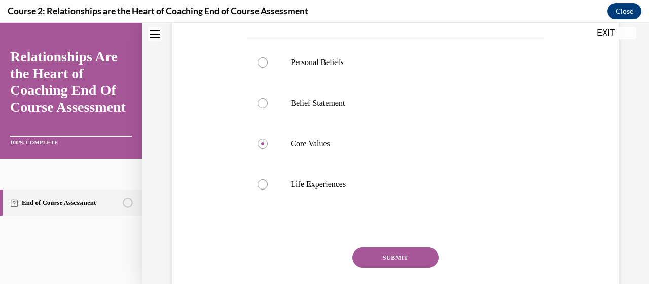
click at [382, 259] on button "SUBMIT" at bounding box center [396, 257] width 86 height 20
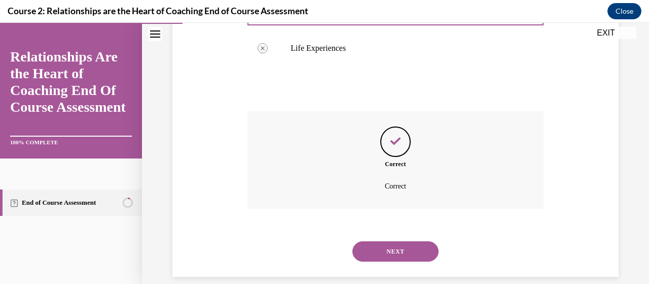
scroll to position [356, 0]
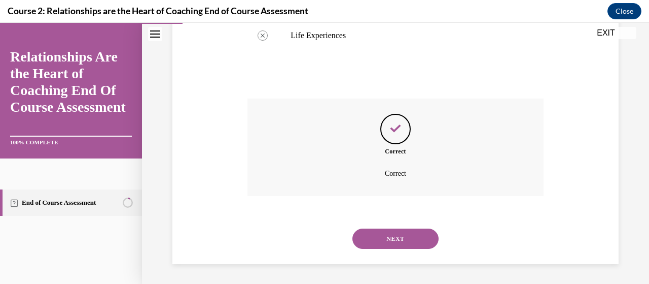
click at [399, 239] on button "NEXT" at bounding box center [396, 238] width 86 height 20
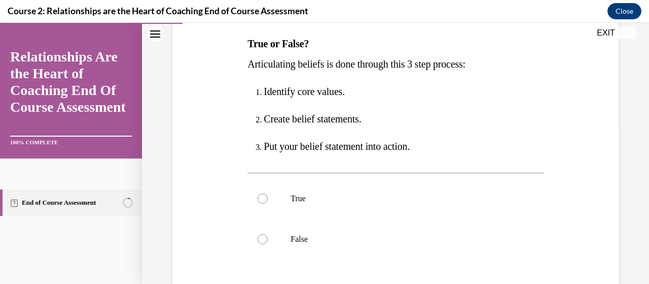
scroll to position [160, 0]
click at [258, 197] on div at bounding box center [263, 198] width 10 height 10
click at [258, 197] on input "True" at bounding box center [263, 198] width 10 height 10
radio input "true"
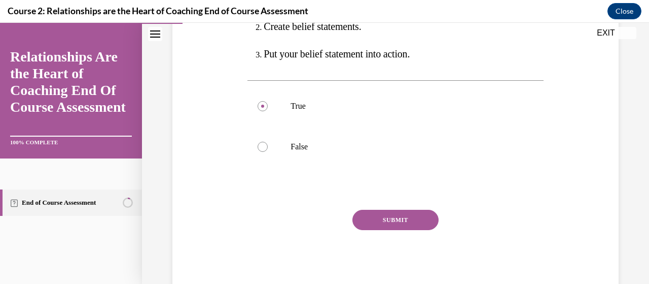
click at [386, 217] on button "SUBMIT" at bounding box center [396, 220] width 86 height 20
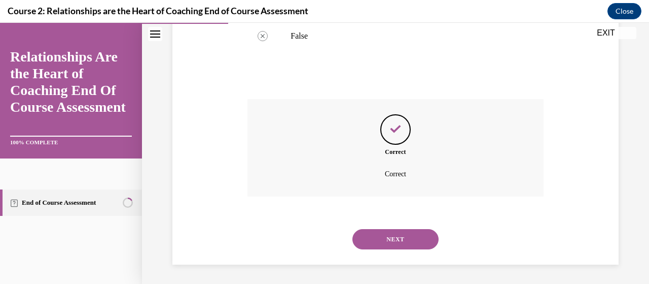
scroll to position [363, 0]
click at [397, 236] on button "NEXT" at bounding box center [396, 238] width 86 height 20
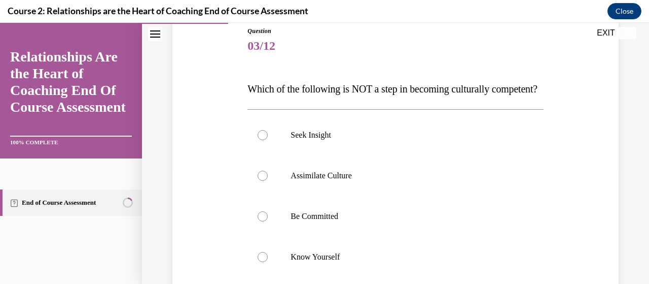
scroll to position [125, 0]
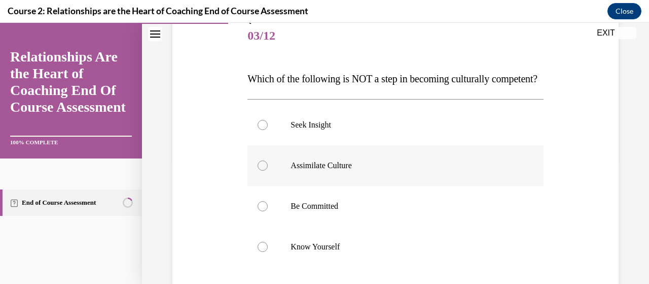
click at [262, 170] on div at bounding box center [263, 165] width 10 height 10
click at [262, 170] on input "Assimilate Culture" at bounding box center [263, 165] width 10 height 10
radio input "true"
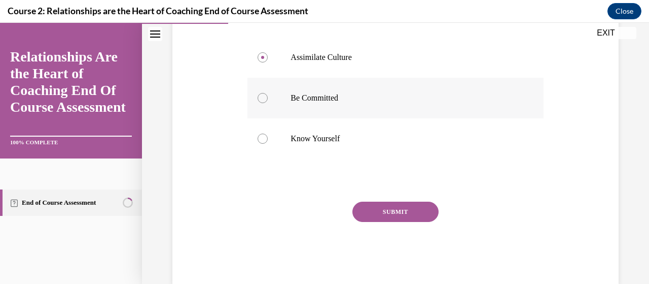
scroll to position [236, 0]
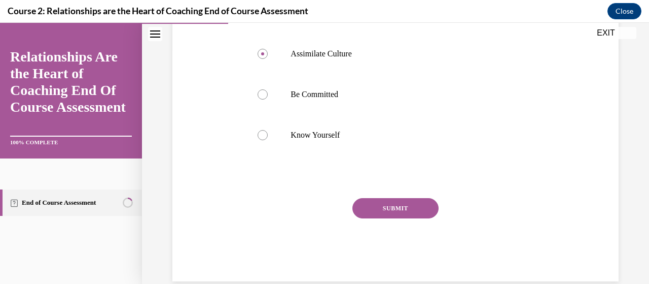
click at [391, 218] on button "SUBMIT" at bounding box center [396, 208] width 86 height 20
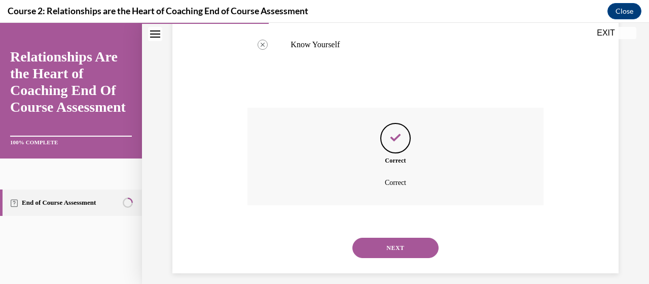
scroll to position [356, 0]
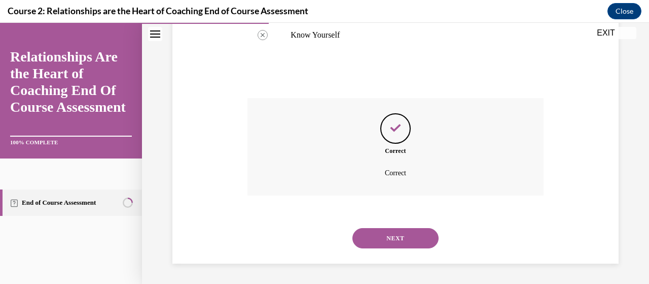
click at [391, 228] on button "NEXT" at bounding box center [396, 238] width 86 height 20
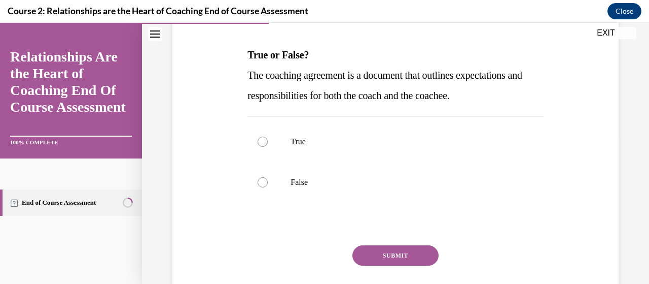
scroll to position [149, 0]
click at [262, 142] on div at bounding box center [263, 141] width 10 height 10
click at [262, 142] on input "True" at bounding box center [263, 141] width 10 height 10
radio input "true"
click at [386, 249] on button "SUBMIT" at bounding box center [396, 255] width 86 height 20
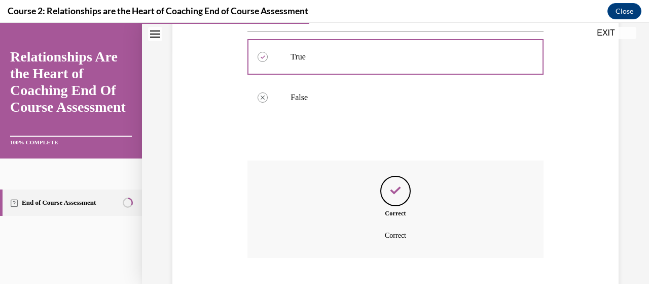
scroll to position [295, 0]
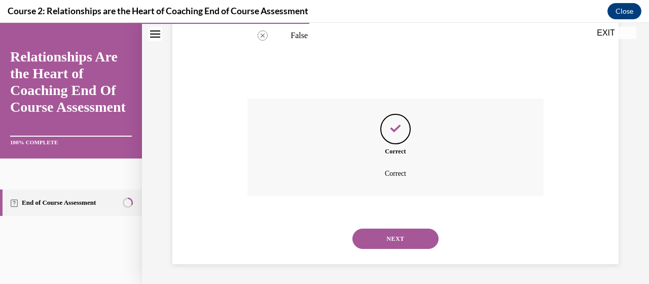
click at [400, 242] on button "NEXT" at bounding box center [396, 238] width 86 height 20
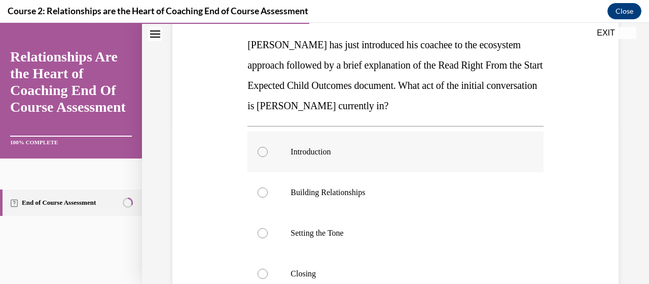
scroll to position [170, 0]
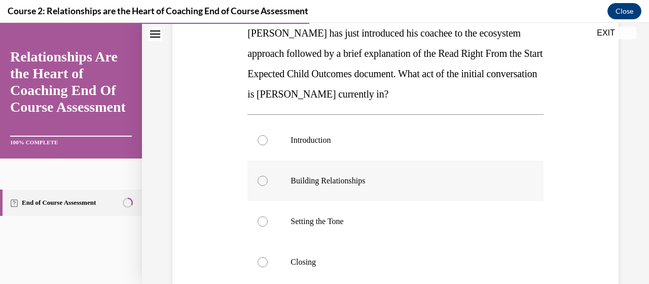
click at [264, 184] on div at bounding box center [263, 181] width 10 height 10
click at [264, 184] on input "Building Relationships" at bounding box center [263, 181] width 10 height 10
radio input "true"
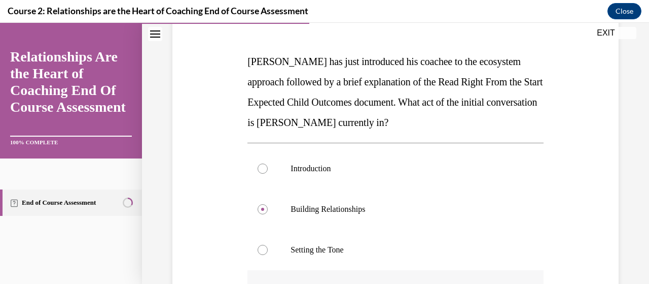
scroll to position [142, 0]
click at [262, 246] on div at bounding box center [263, 250] width 10 height 10
click at [262, 246] on input "Setting the Tone" at bounding box center [263, 250] width 10 height 10
radio input "true"
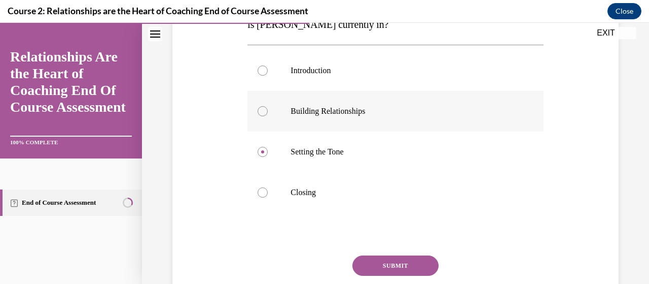
scroll to position [241, 0]
click at [391, 269] on button "SUBMIT" at bounding box center [396, 264] width 86 height 20
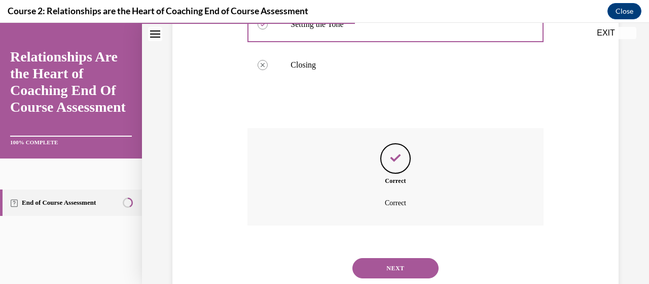
scroll to position [397, 0]
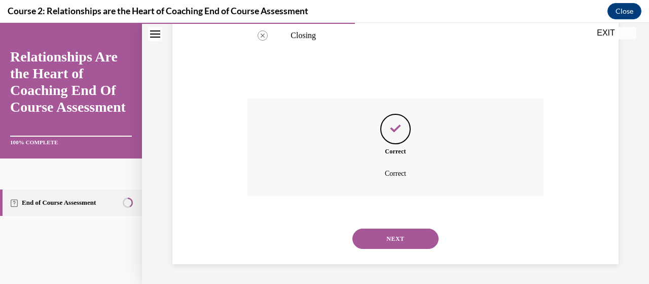
click at [388, 237] on button "NEXT" at bounding box center [396, 238] width 86 height 20
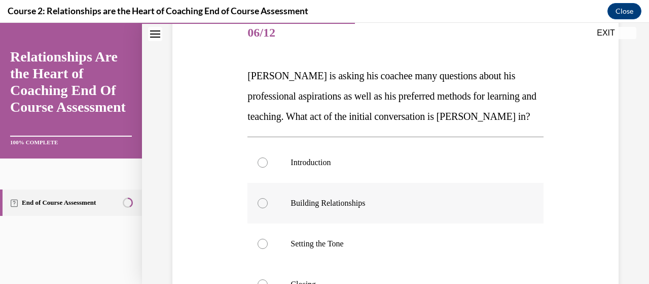
scroll to position [128, 0]
click at [261, 208] on div at bounding box center [263, 202] width 10 height 10
click at [261, 208] on input "Building Relationships" at bounding box center [263, 202] width 10 height 10
radio input "true"
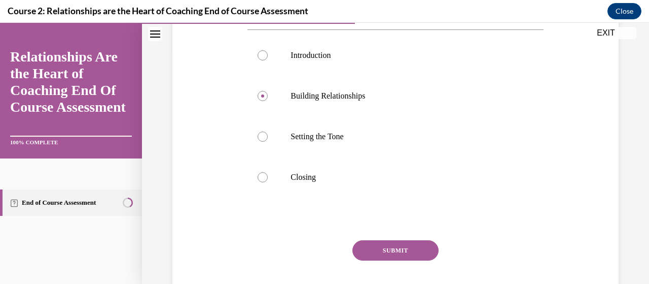
click at [393, 260] on button "SUBMIT" at bounding box center [396, 250] width 86 height 20
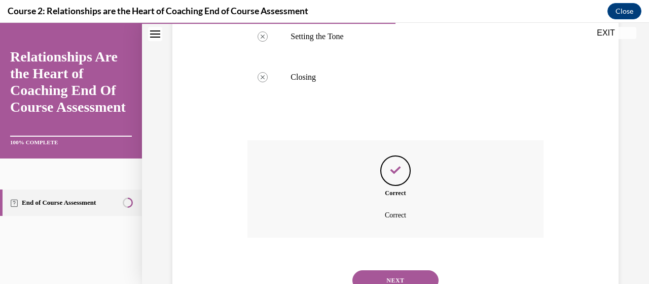
scroll to position [397, 0]
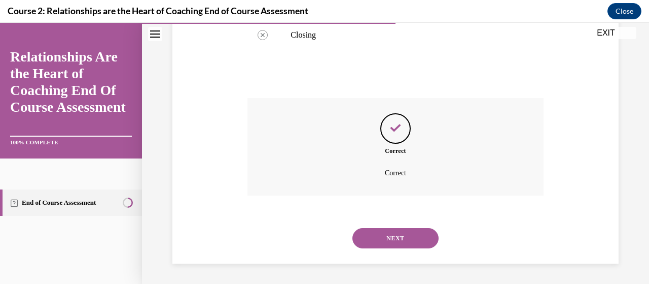
click at [397, 240] on button "NEXT" at bounding box center [396, 238] width 86 height 20
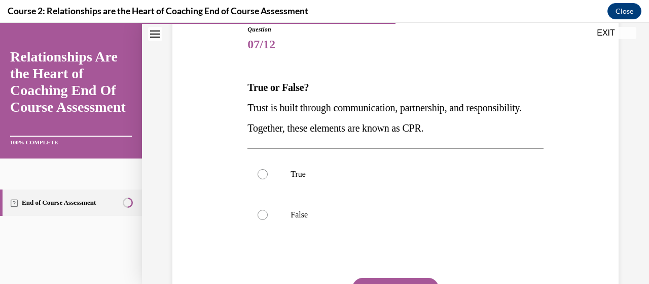
scroll to position [122, 0]
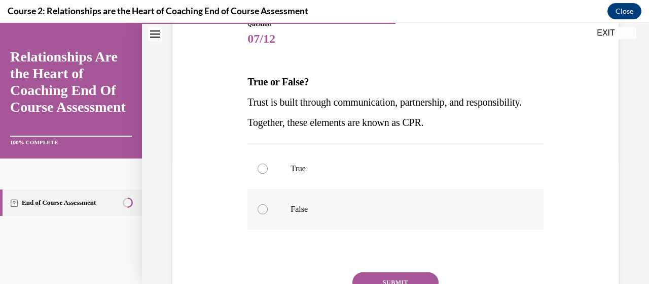
click at [259, 213] on div at bounding box center [263, 209] width 10 height 10
click at [259, 213] on input "False" at bounding box center [263, 209] width 10 height 10
radio input "true"
click at [389, 276] on button "SUBMIT" at bounding box center [396, 282] width 86 height 20
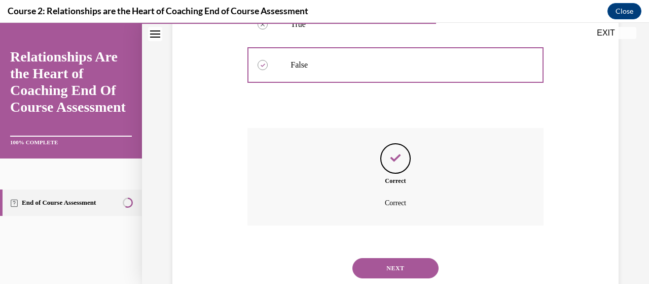
scroll to position [295, 0]
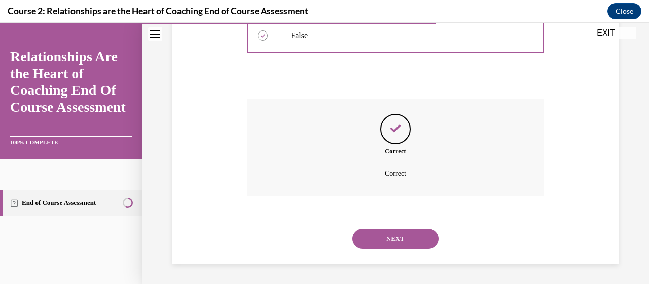
click at [393, 235] on button "NEXT" at bounding box center [396, 238] width 86 height 20
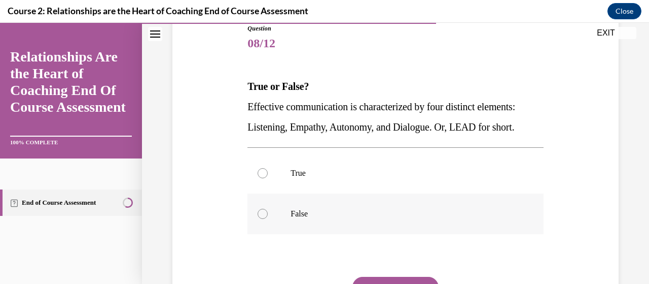
scroll to position [118, 0]
click at [260, 217] on div at bounding box center [263, 213] width 10 height 10
click at [260, 217] on input "False" at bounding box center [263, 213] width 10 height 10
radio input "true"
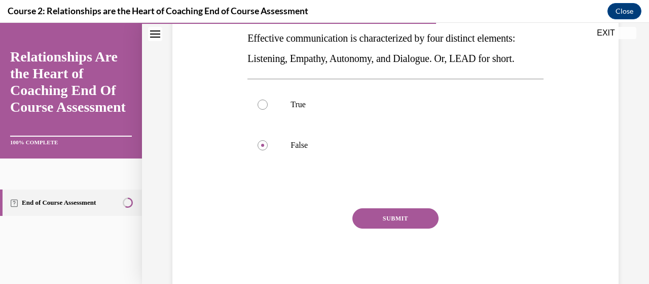
click at [382, 220] on button "SUBMIT" at bounding box center [396, 218] width 86 height 20
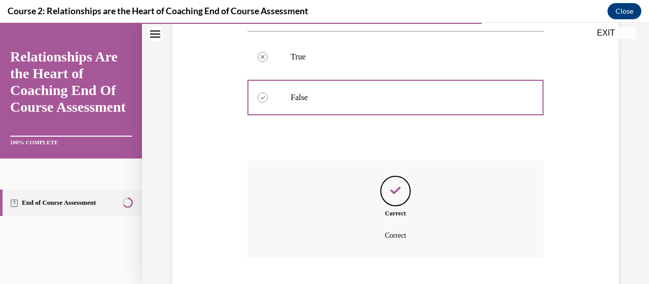
scroll to position [295, 0]
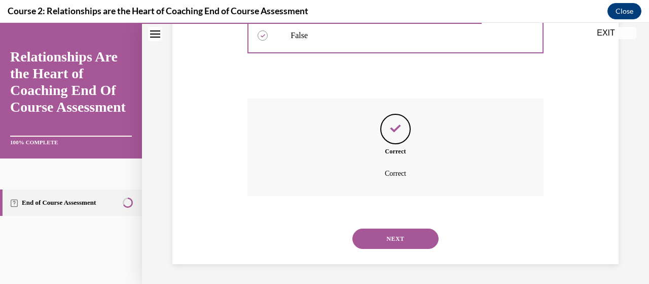
click at [384, 238] on button "NEXT" at bounding box center [396, 238] width 86 height 20
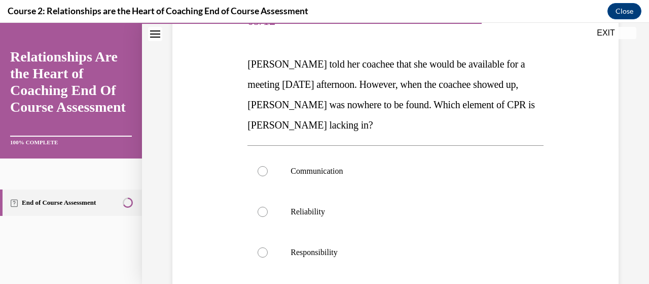
scroll to position [140, 0]
click at [262, 211] on div at bounding box center [263, 211] width 10 height 10
click at [262, 211] on input "Reliability" at bounding box center [263, 211] width 10 height 10
radio input "true"
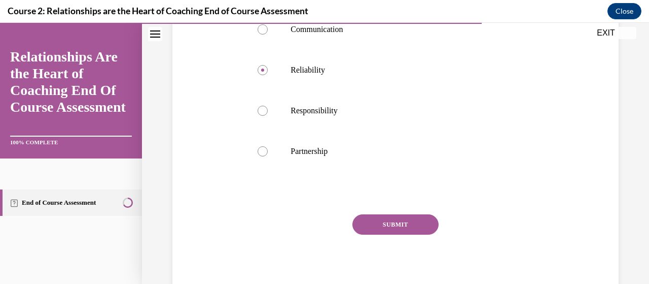
click at [386, 226] on button "SUBMIT" at bounding box center [396, 224] width 86 height 20
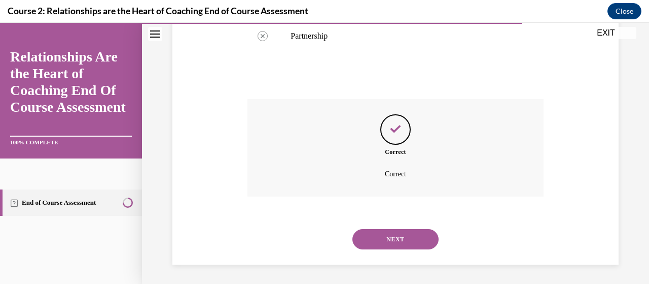
scroll to position [397, 0]
click at [390, 238] on button "NEXT" at bounding box center [396, 238] width 86 height 20
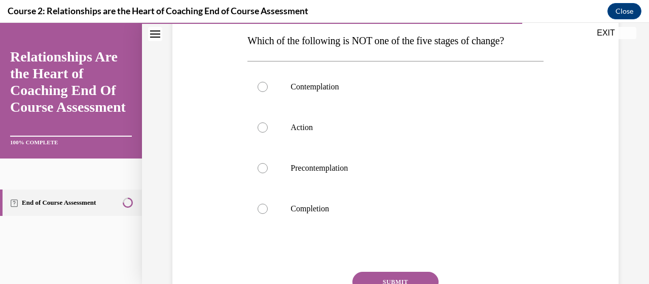
scroll to position [164, 0]
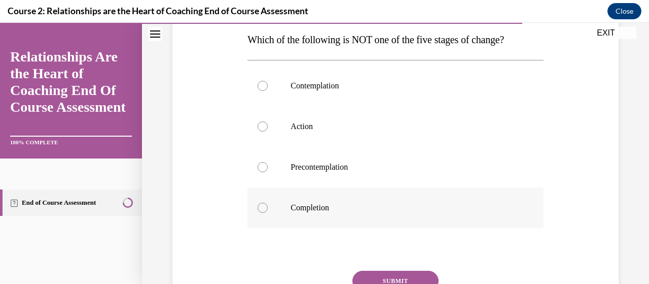
click at [260, 206] on div at bounding box center [263, 207] width 10 height 10
click at [260, 206] on input "Completion" at bounding box center [263, 207] width 10 height 10
radio input "true"
click at [396, 274] on button "SUBMIT" at bounding box center [396, 280] width 86 height 20
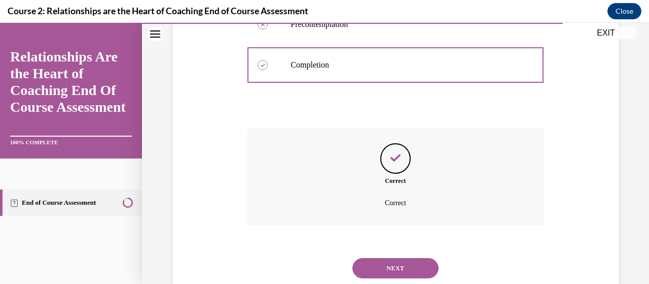
scroll to position [336, 0]
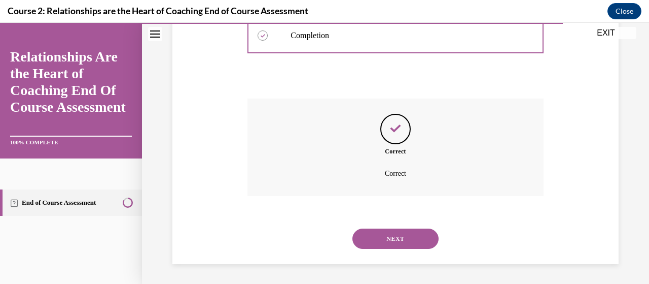
click at [399, 233] on button "NEXT" at bounding box center [396, 238] width 86 height 20
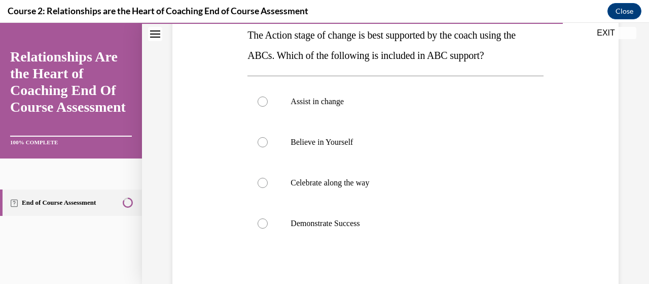
scroll to position [169, 0]
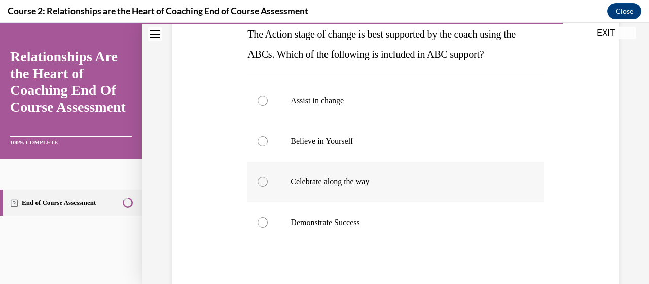
click at [263, 184] on div at bounding box center [263, 182] width 10 height 10
click at [263, 184] on input "Celebrate along the way" at bounding box center [263, 182] width 10 height 10
radio input "true"
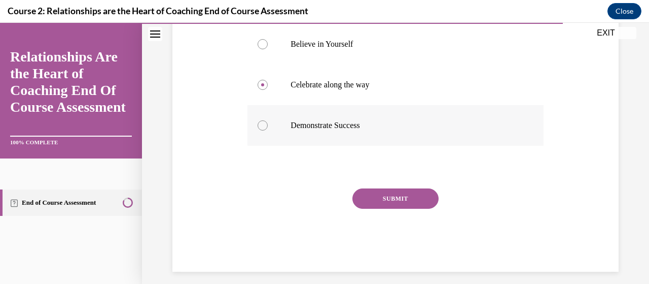
scroll to position [274, 0]
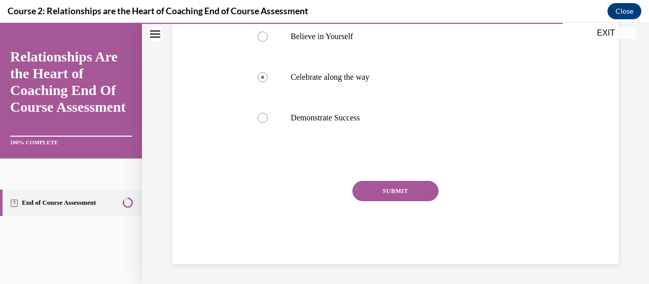
click at [398, 189] on button "SUBMIT" at bounding box center [396, 191] width 86 height 20
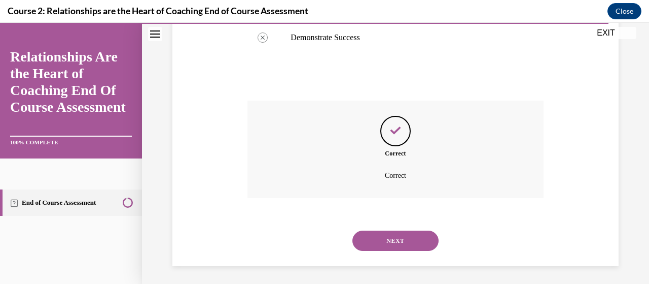
scroll to position [356, 0]
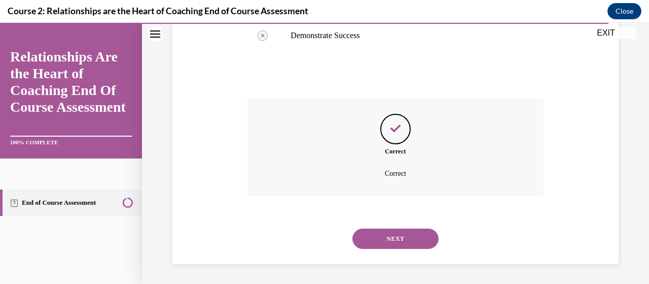
click at [395, 233] on button "NEXT" at bounding box center [396, 238] width 86 height 20
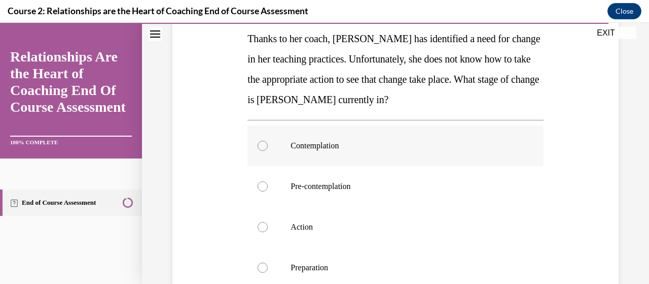
scroll to position [165, 0]
click at [259, 150] on label "Contemplation" at bounding box center [396, 145] width 296 height 41
click at [259, 150] on input "Contemplation" at bounding box center [263, 145] width 10 height 10
radio input "true"
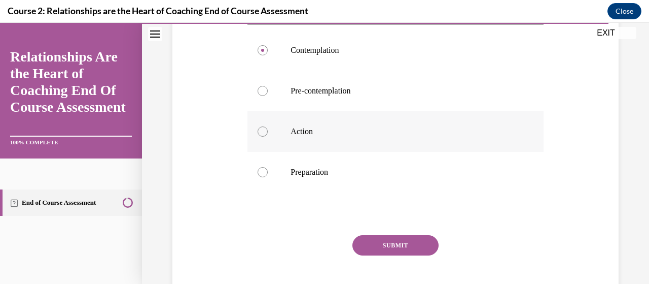
scroll to position [262, 0]
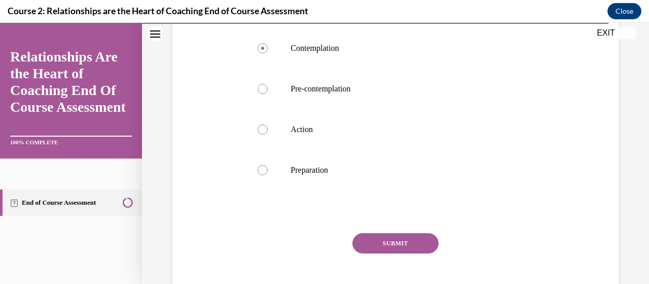
click at [384, 247] on button "SUBMIT" at bounding box center [396, 243] width 86 height 20
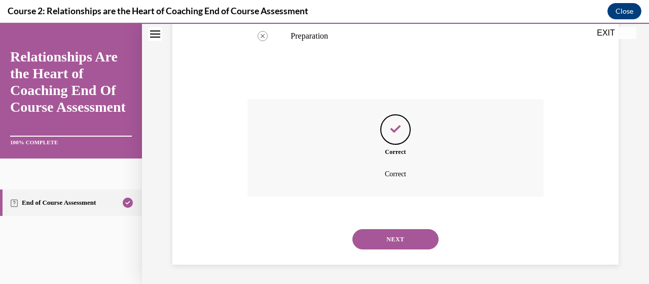
scroll to position [397, 0]
click at [380, 248] on div "NEXT" at bounding box center [396, 238] width 296 height 41
click at [397, 242] on button "NEXT" at bounding box center [396, 238] width 86 height 20
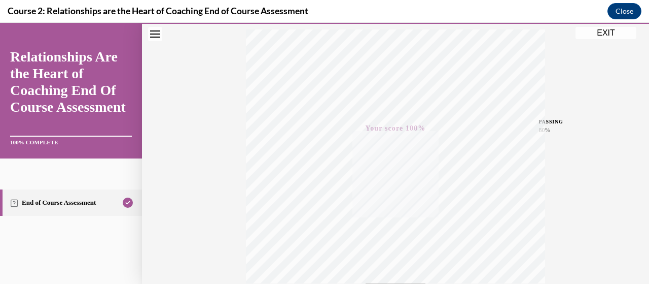
scroll to position [168, 0]
click at [609, 35] on button "EXIT" at bounding box center [606, 33] width 61 height 12
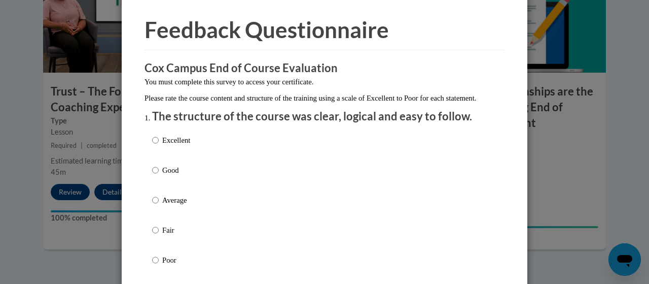
scroll to position [33, 0]
click at [152, 175] on input "Good" at bounding box center [155, 169] width 7 height 11
radio input "true"
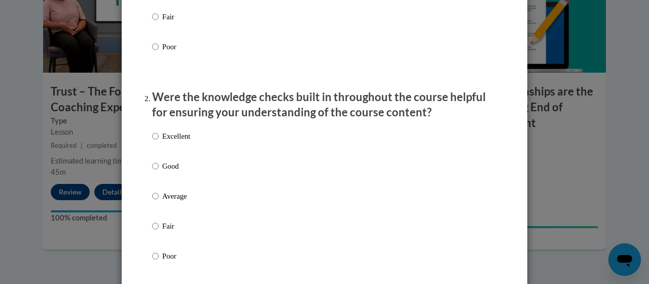
scroll to position [248, 0]
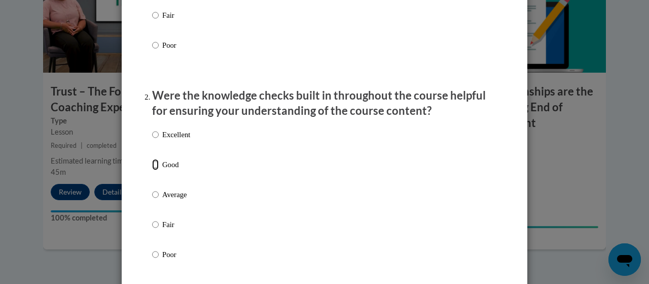
click at [152, 170] on input "Good" at bounding box center [155, 164] width 7 height 11
radio input "true"
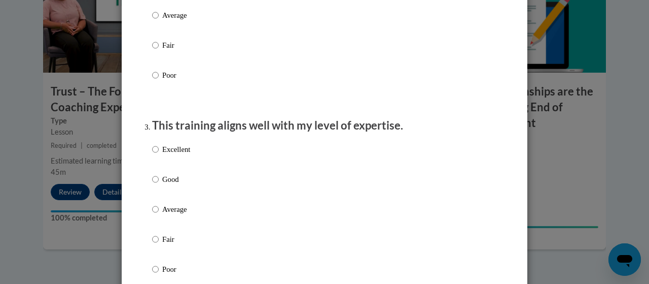
scroll to position [441, 0]
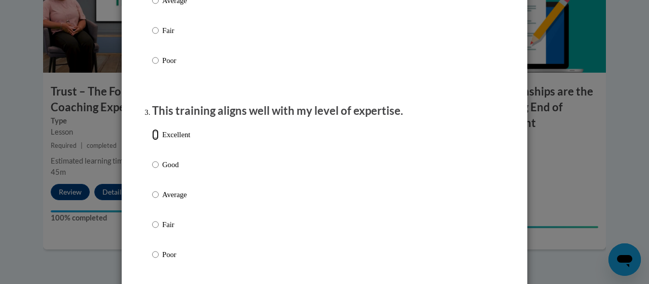
click at [152, 140] on input "Excellent" at bounding box center [155, 134] width 7 height 11
radio input "true"
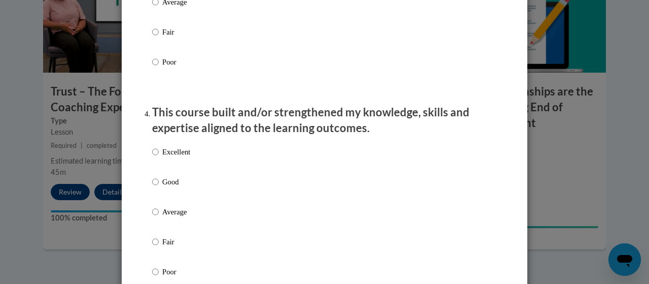
scroll to position [637, 0]
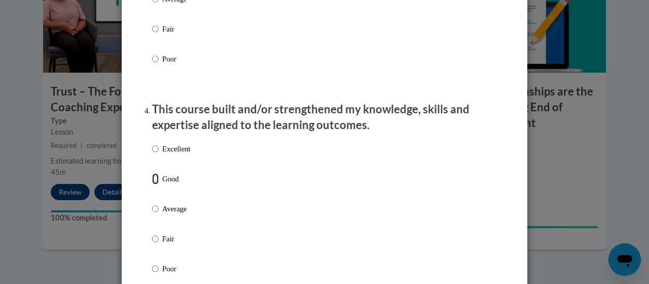
click at [152, 184] on input "Good" at bounding box center [155, 178] width 7 height 11
radio input "true"
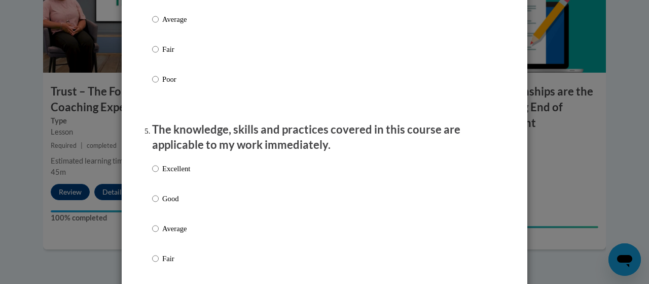
scroll to position [826, 0]
click at [152, 203] on input "Good" at bounding box center [155, 197] width 7 height 11
radio input "true"
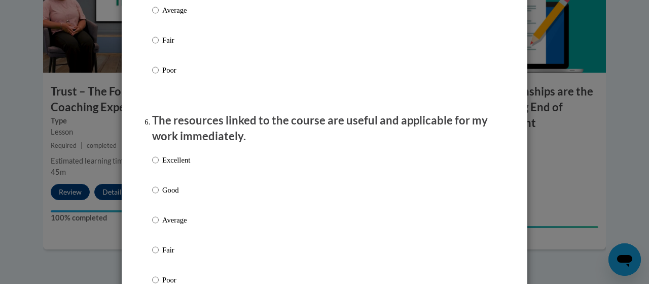
scroll to position [1045, 0]
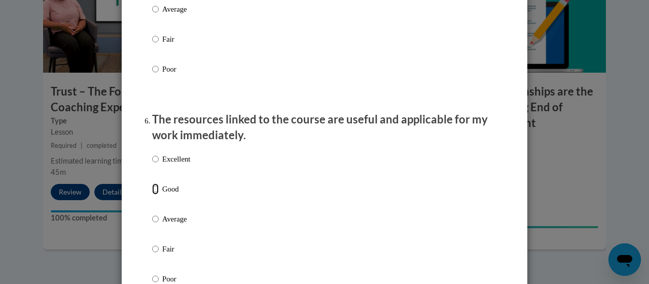
click at [152, 194] on input "Good" at bounding box center [155, 188] width 7 height 11
radio input "true"
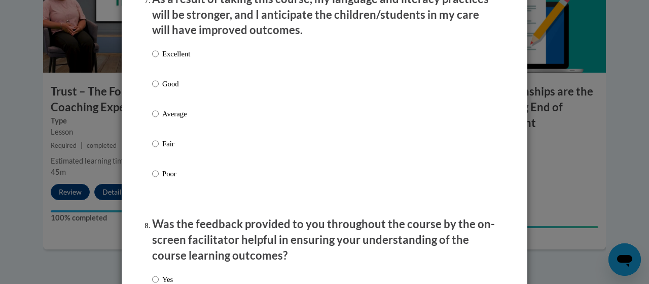
scroll to position [1376, 0]
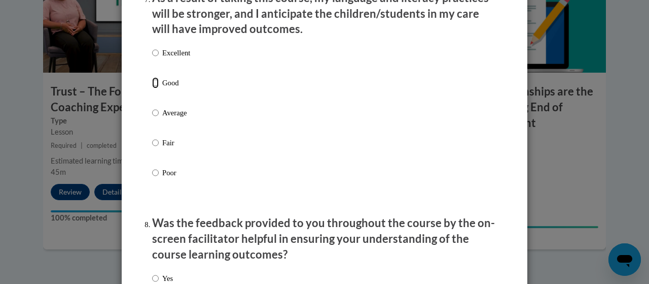
click at [152, 88] on input "Good" at bounding box center [155, 82] width 7 height 11
radio input "true"
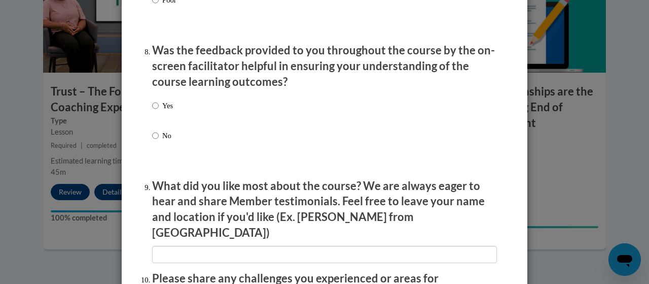
scroll to position [1548, 0]
click at [152, 112] on input "Yes" at bounding box center [155, 105] width 7 height 11
radio input "true"
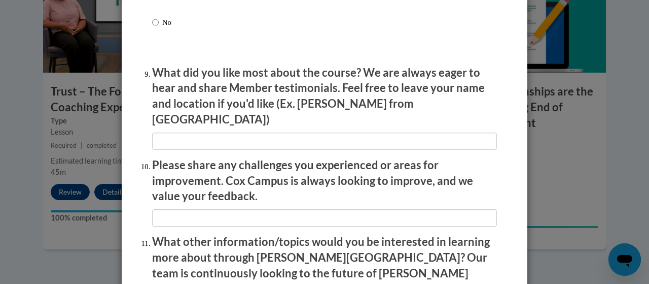
scroll to position [1662, 0]
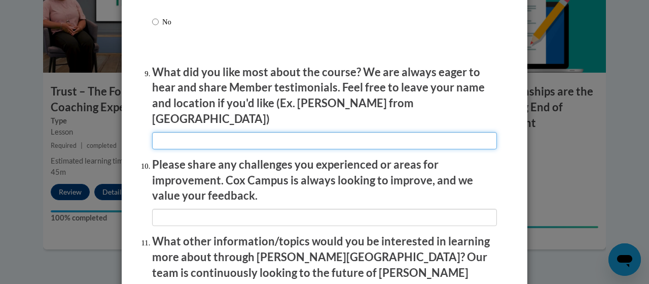
click at [203, 139] on input "textbox" at bounding box center [324, 140] width 345 height 17
type input "T"
type input "How it is easy to access."
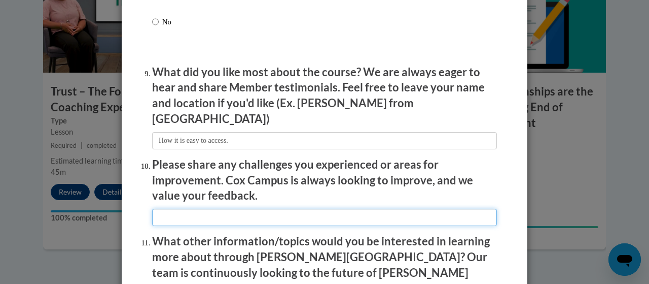
click at [233, 215] on input "textbox" at bounding box center [324, 217] width 345 height 17
click at [159, 212] on input "textbox" at bounding box center [324, 217] width 345 height 17
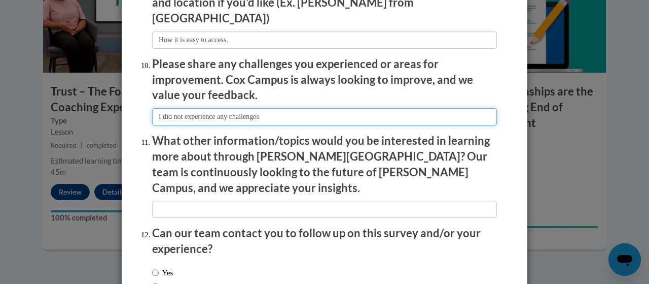
type input "I did not experience any challenges"
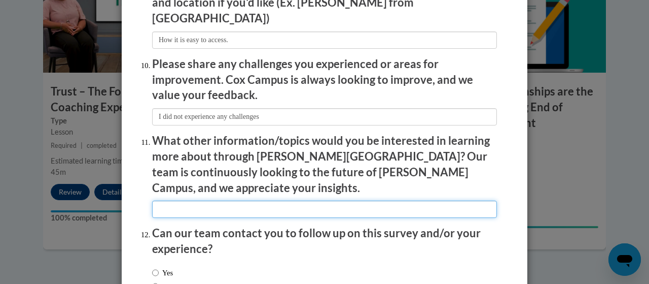
click at [173, 200] on input "textbox" at bounding box center [324, 208] width 345 height 17
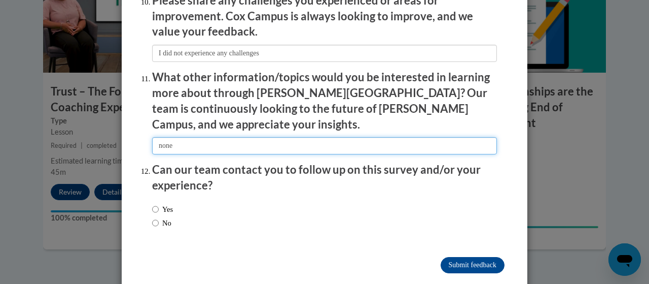
type input "none"
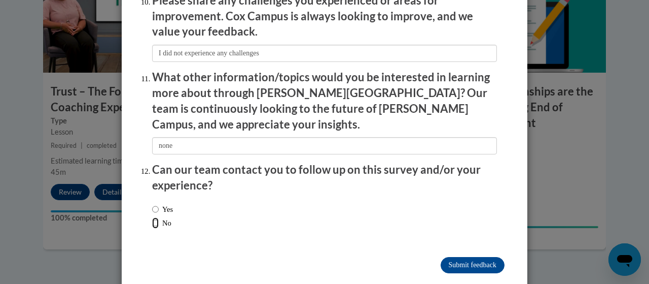
click at [153, 217] on input "No" at bounding box center [155, 222] width 7 height 11
radio input "true"
click at [455, 257] on input "Submit feedback" at bounding box center [473, 265] width 64 height 16
